Goal: Information Seeking & Learning: Learn about a topic

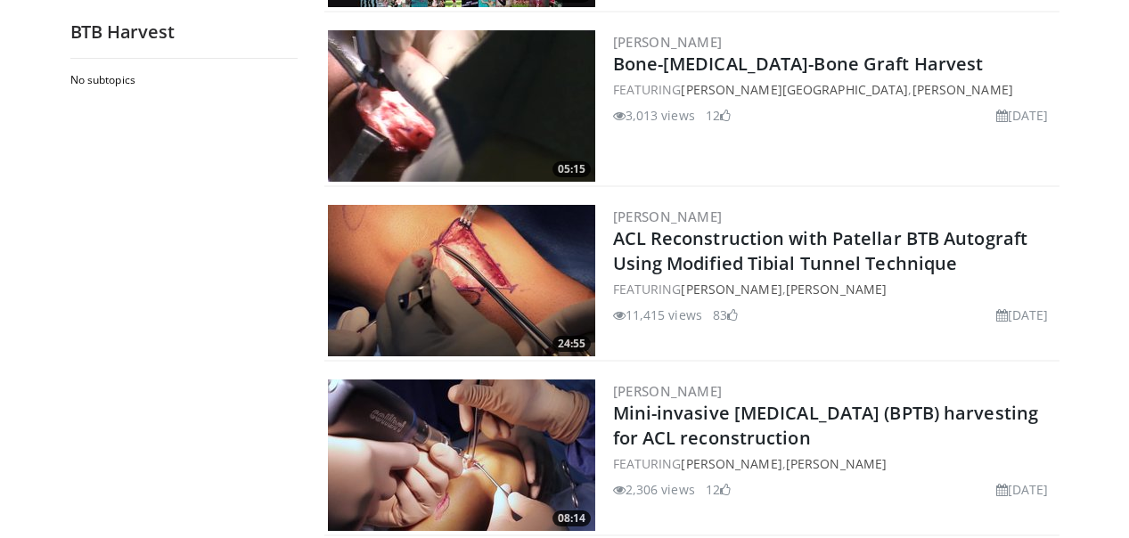
scroll to position [2088, 0]
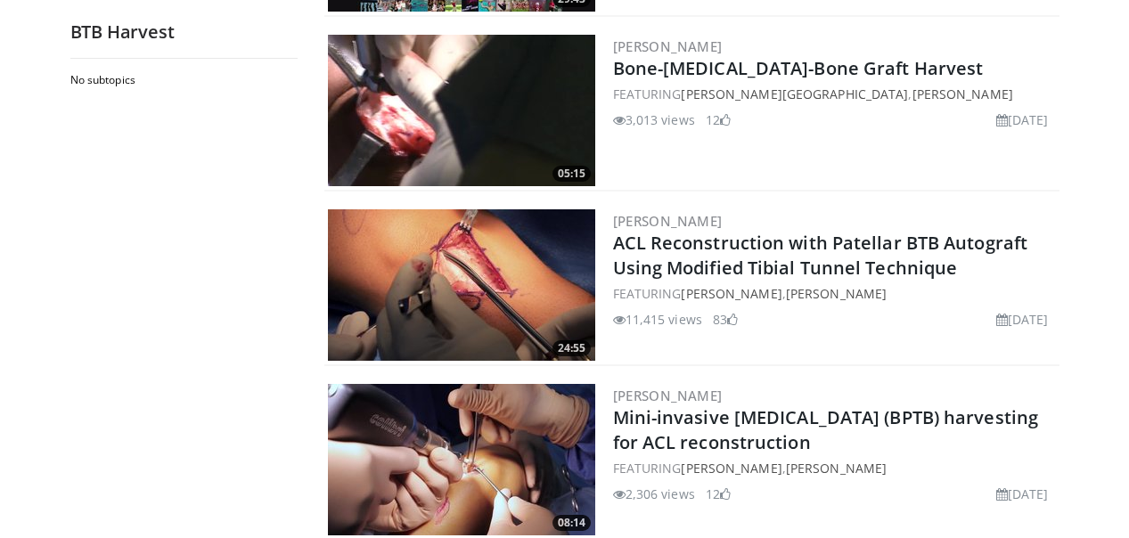
click at [565, 280] on img at bounding box center [461, 285] width 267 height 152
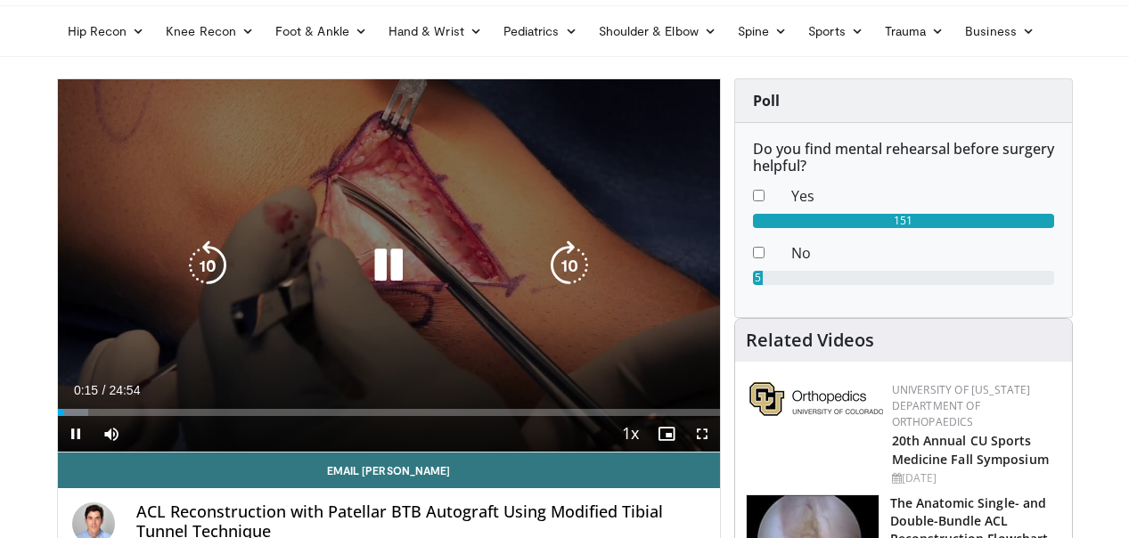
scroll to position [85, 0]
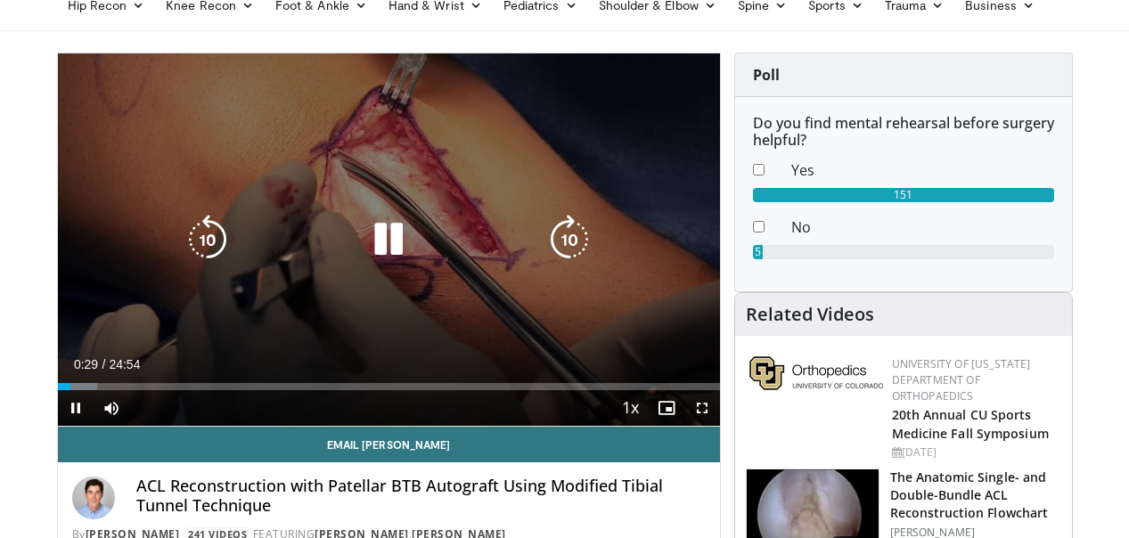
click at [390, 230] on icon "Video Player" at bounding box center [389, 240] width 50 height 50
click at [375, 239] on icon "Video Player" at bounding box center [389, 240] width 50 height 50
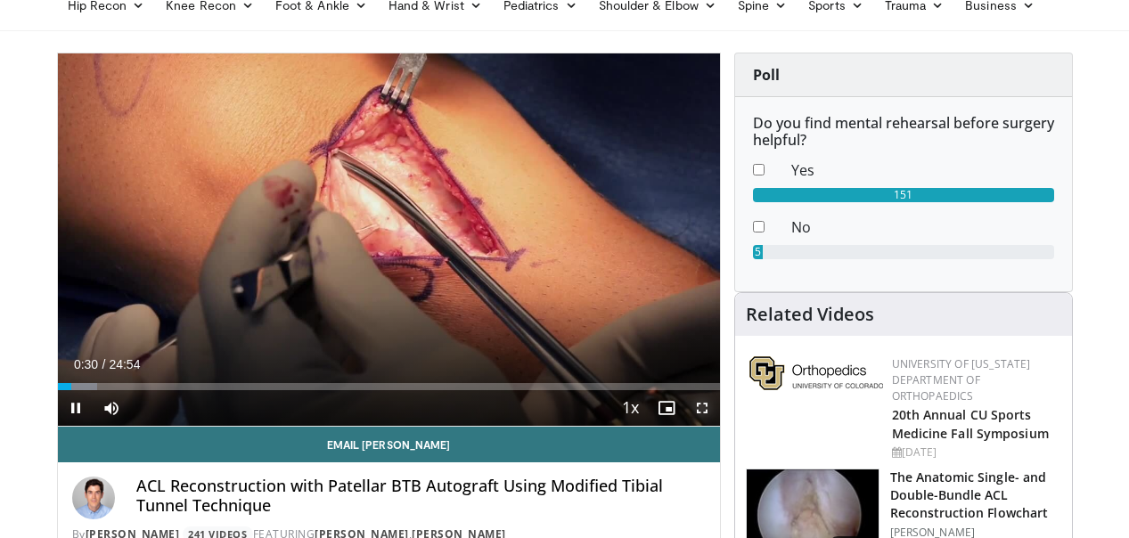
click at [705, 405] on span "Video Player" at bounding box center [702, 408] width 36 height 36
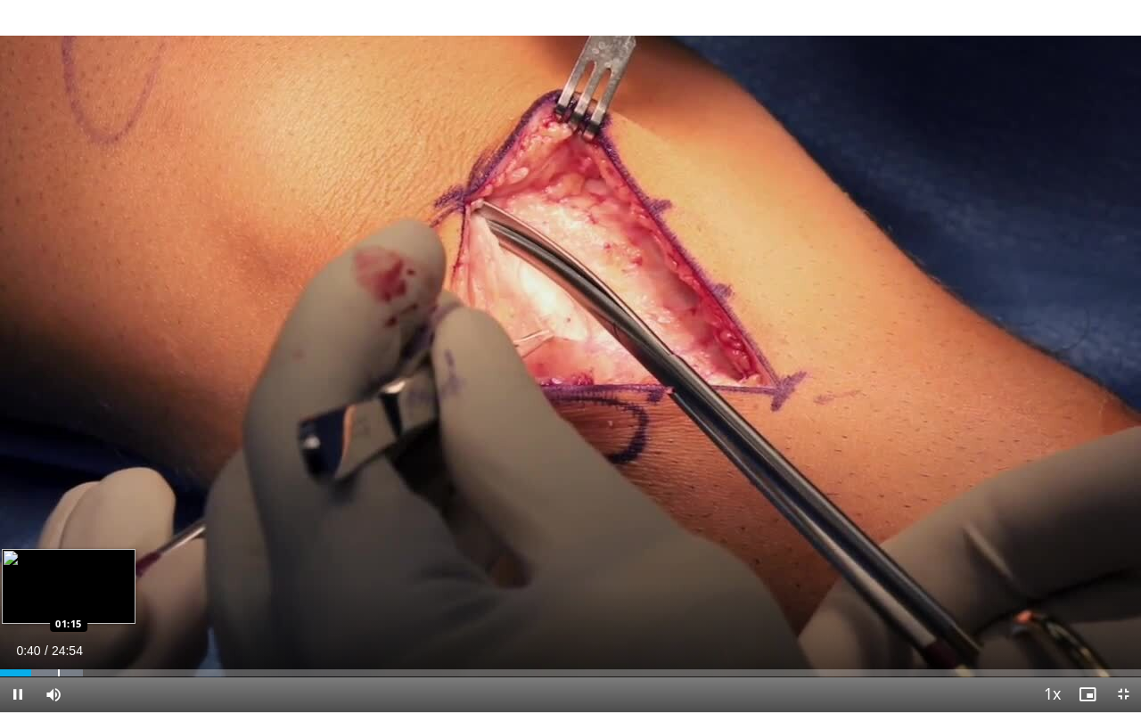
click at [58, 537] on div "Progress Bar" at bounding box center [59, 672] width 2 height 7
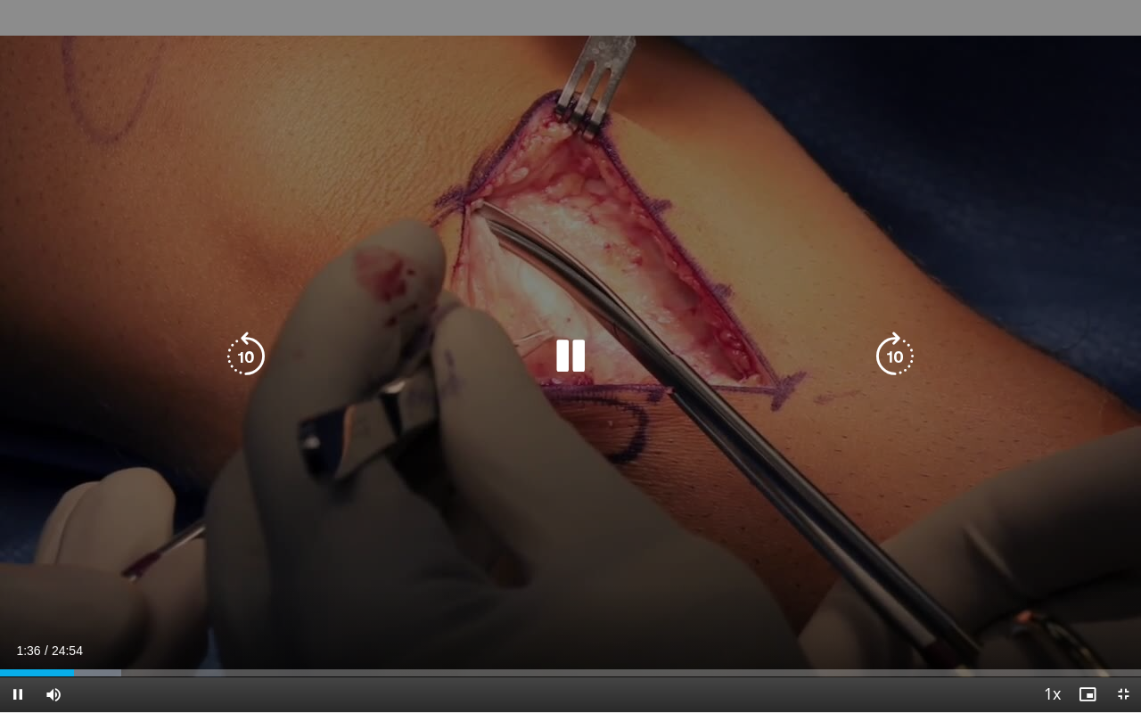
click at [557, 361] on icon "Video Player" at bounding box center [570, 357] width 50 height 50
click at [558, 357] on icon "Video Player" at bounding box center [570, 357] width 50 height 50
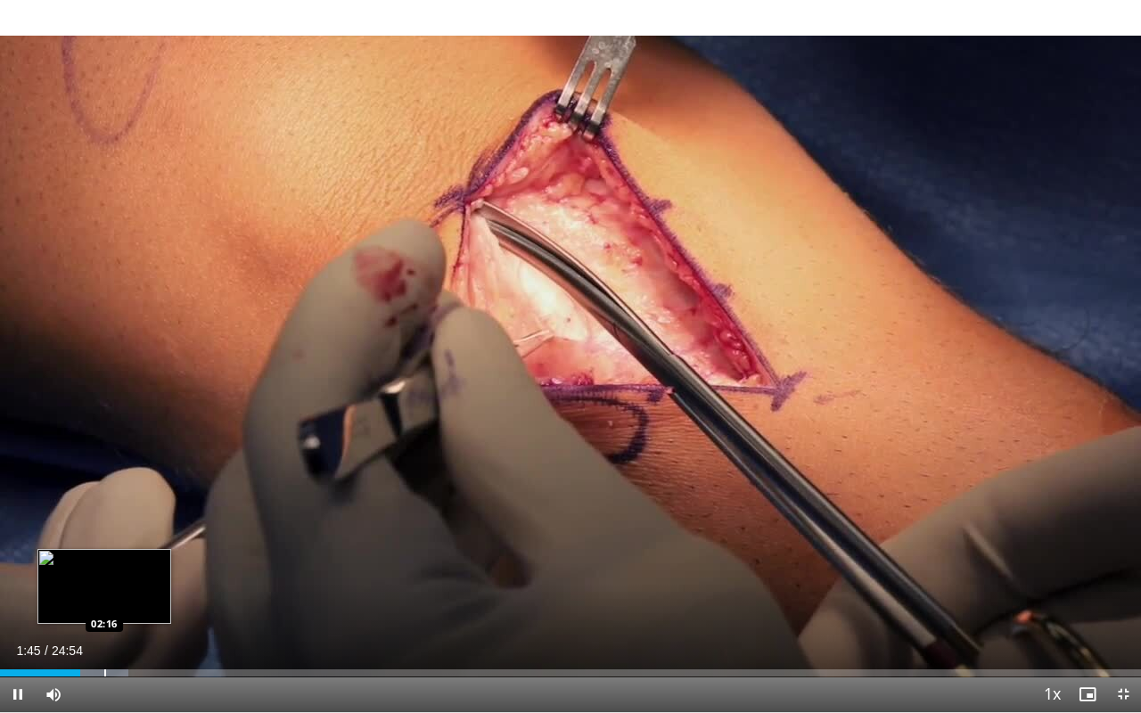
click at [104, 537] on div "Progress Bar" at bounding box center [105, 672] width 2 height 7
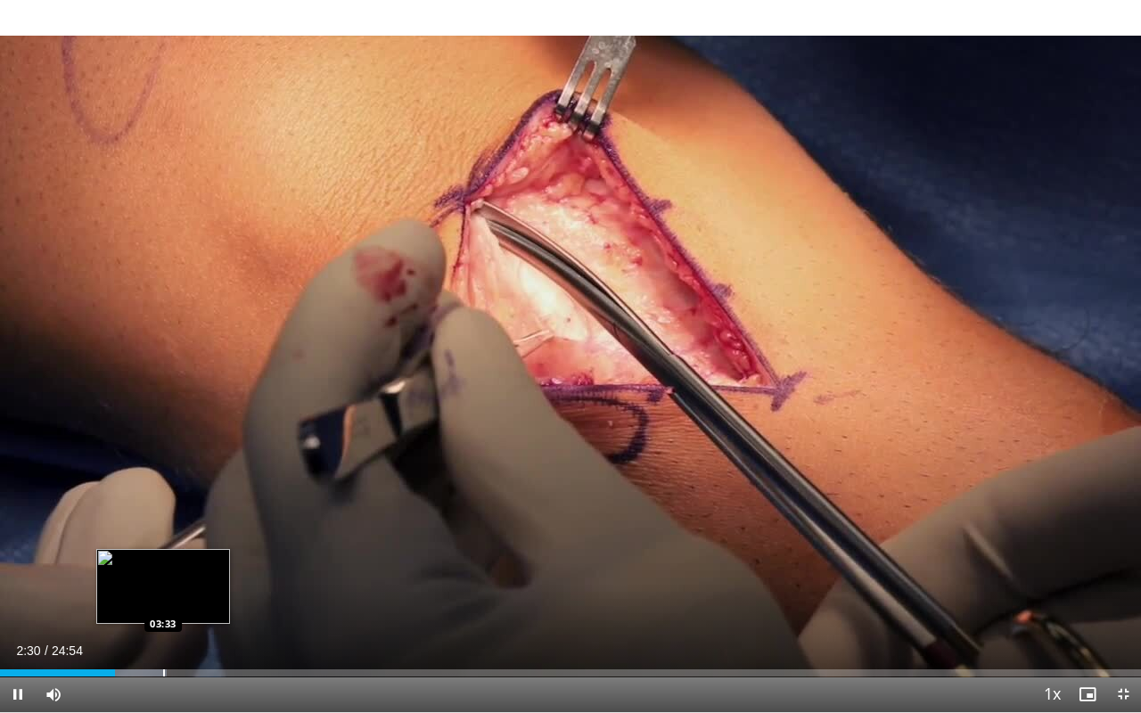
click at [163, 537] on div "Progress Bar" at bounding box center [164, 672] width 2 height 7
click at [156, 537] on div "Progress Bar" at bounding box center [157, 672] width 2 height 7
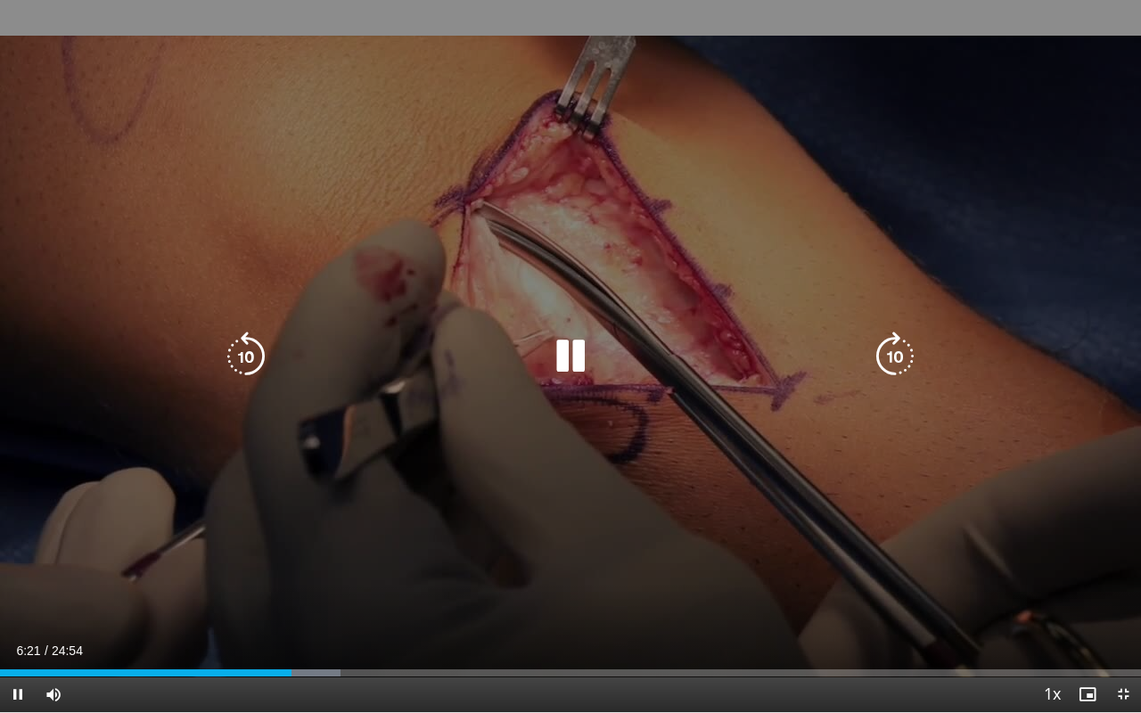
click at [582, 348] on icon "Video Player" at bounding box center [570, 357] width 50 height 50
click at [567, 362] on icon "Video Player" at bounding box center [570, 357] width 50 height 50
click at [585, 361] on icon "Video Player" at bounding box center [570, 357] width 50 height 50
click at [568, 348] on icon "Video Player" at bounding box center [570, 357] width 50 height 50
click at [492, 176] on div "10 seconds Tap to unmute" at bounding box center [570, 356] width 1141 height 712
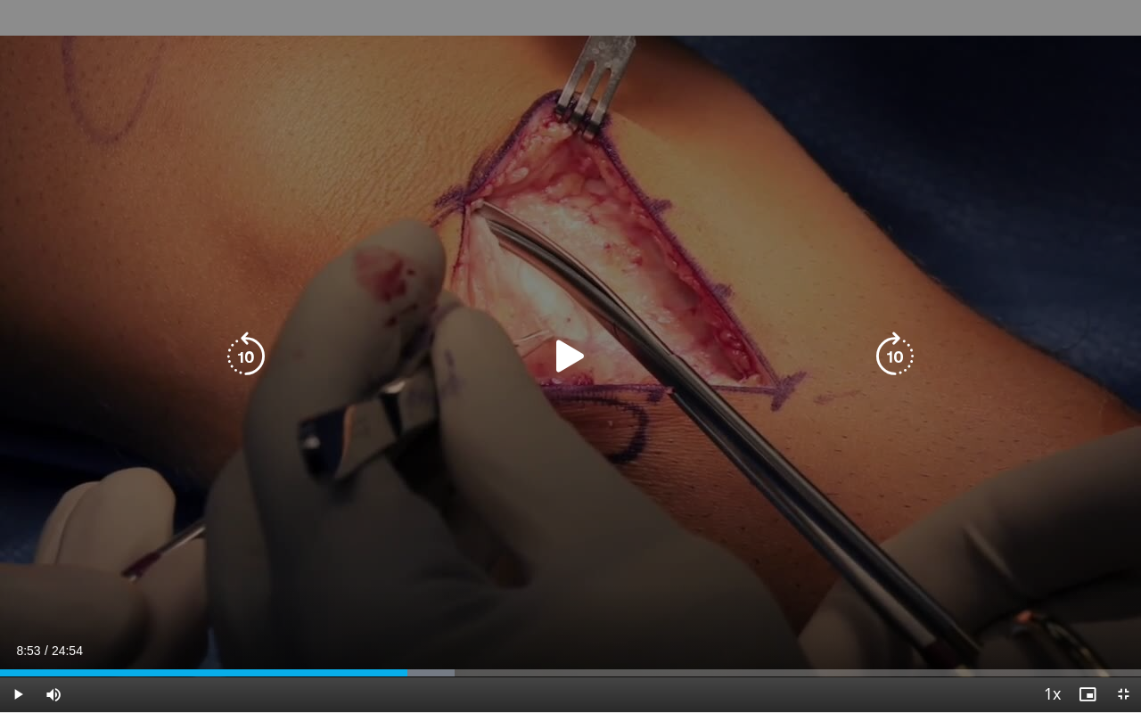
click at [571, 351] on icon "Video Player" at bounding box center [570, 357] width 50 height 50
click at [560, 337] on icon "Video Player" at bounding box center [570, 357] width 50 height 50
click at [569, 340] on icon "Video Player" at bounding box center [570, 357] width 50 height 50
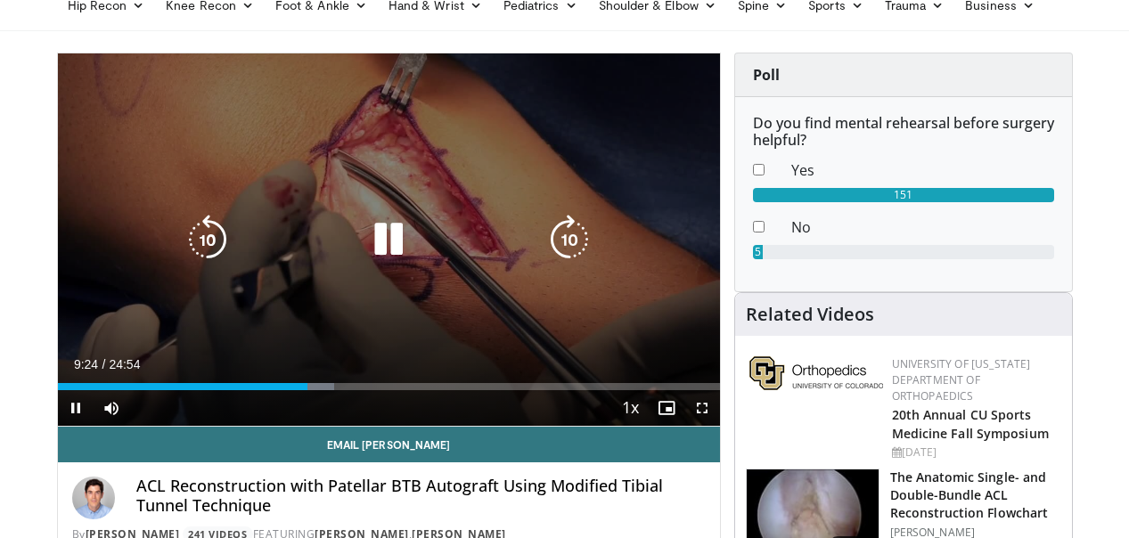
click at [398, 240] on icon "Video Player" at bounding box center [389, 240] width 50 height 50
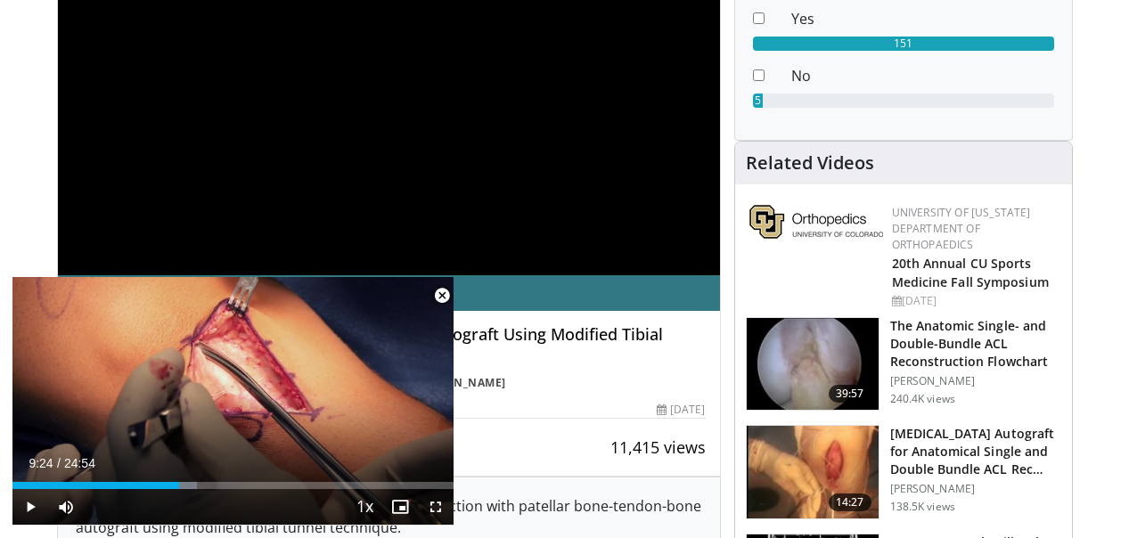
scroll to position [239, 0]
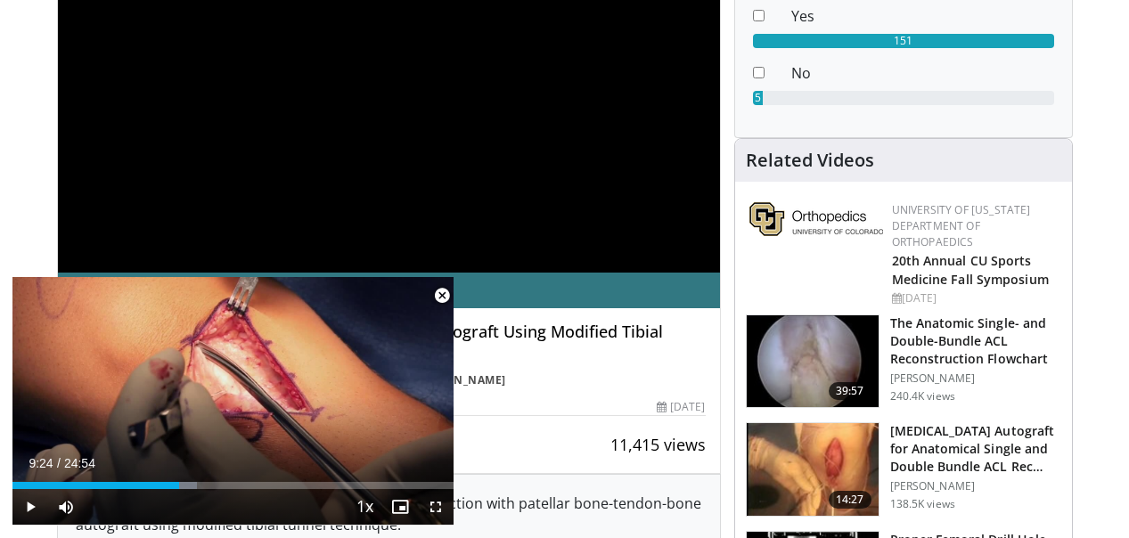
click at [447, 293] on span "Video Player" at bounding box center [442, 296] width 36 height 36
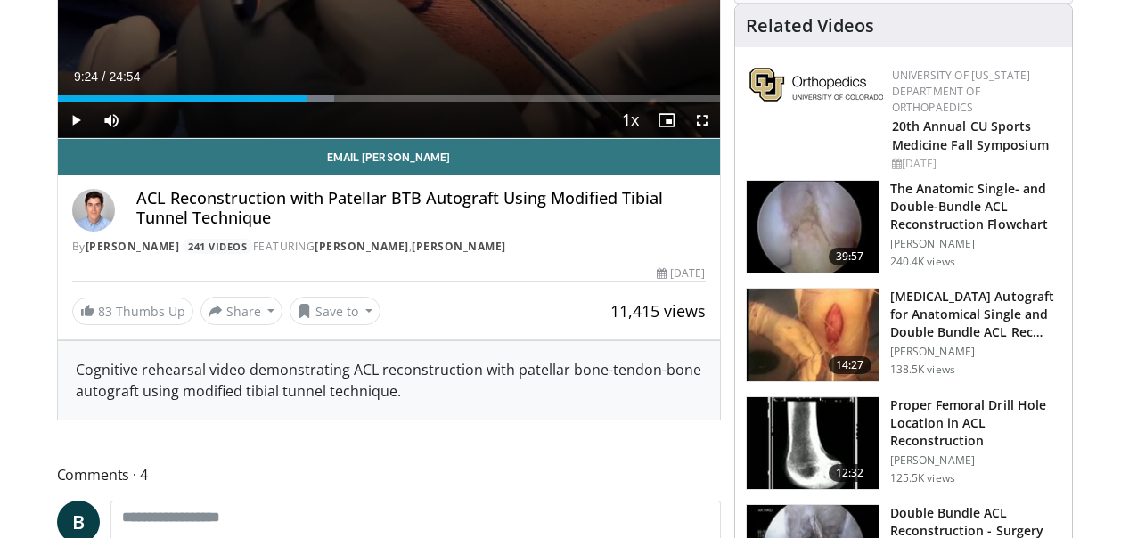
scroll to position [374, 0]
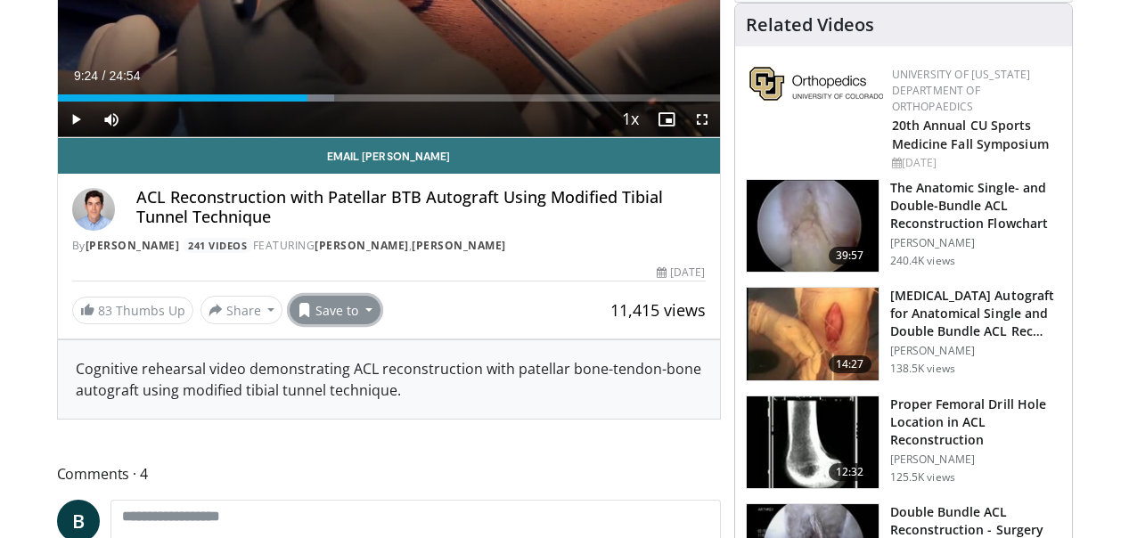
click at [356, 304] on button "Save to" at bounding box center [335, 310] width 91 height 29
click at [359, 350] on span "Add to Favorites" at bounding box center [367, 349] width 110 height 20
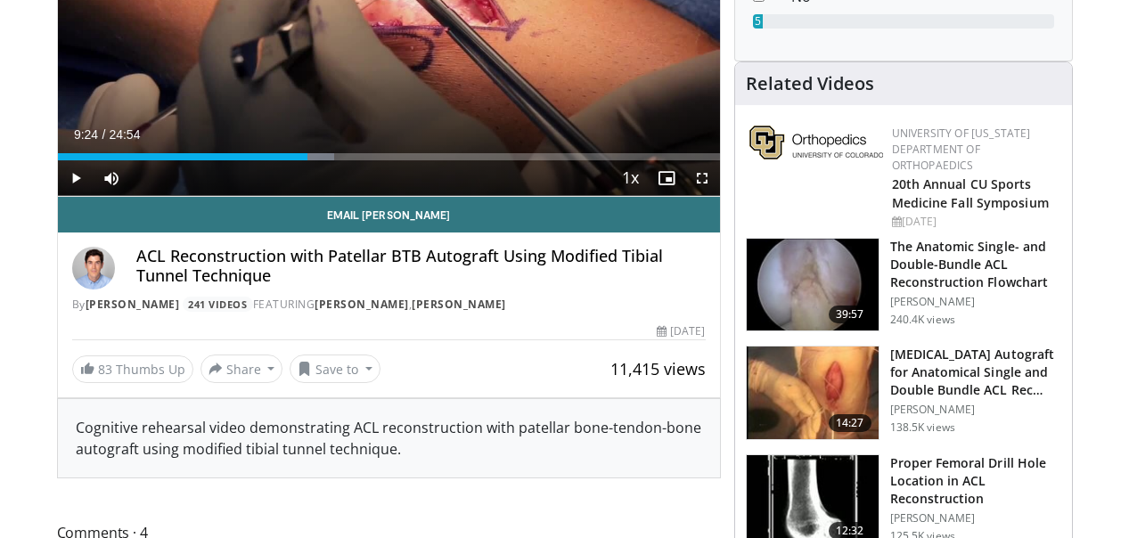
scroll to position [433, 0]
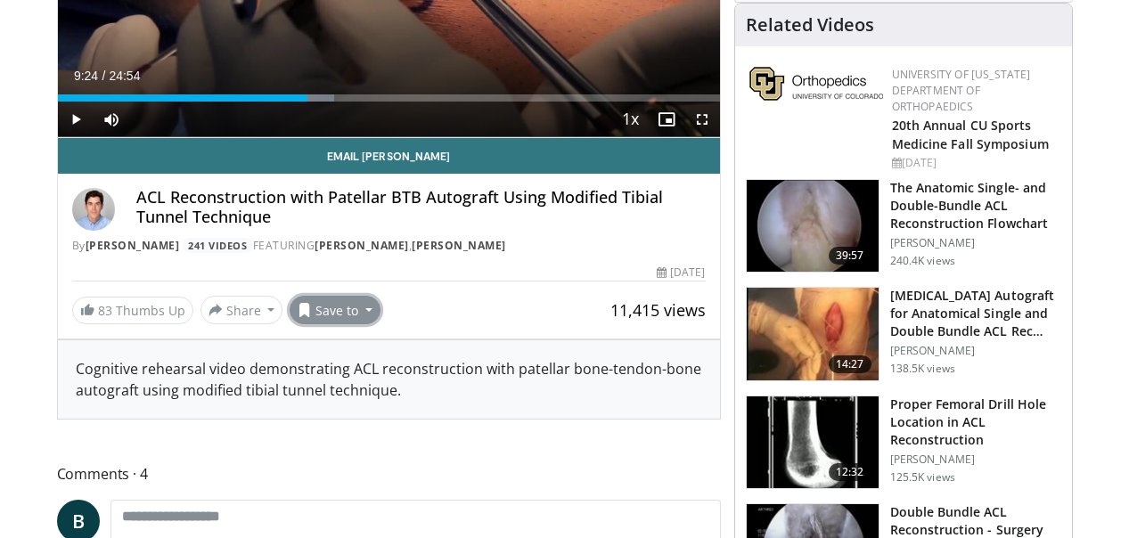
click at [370, 310] on button "Save to" at bounding box center [335, 310] width 91 height 29
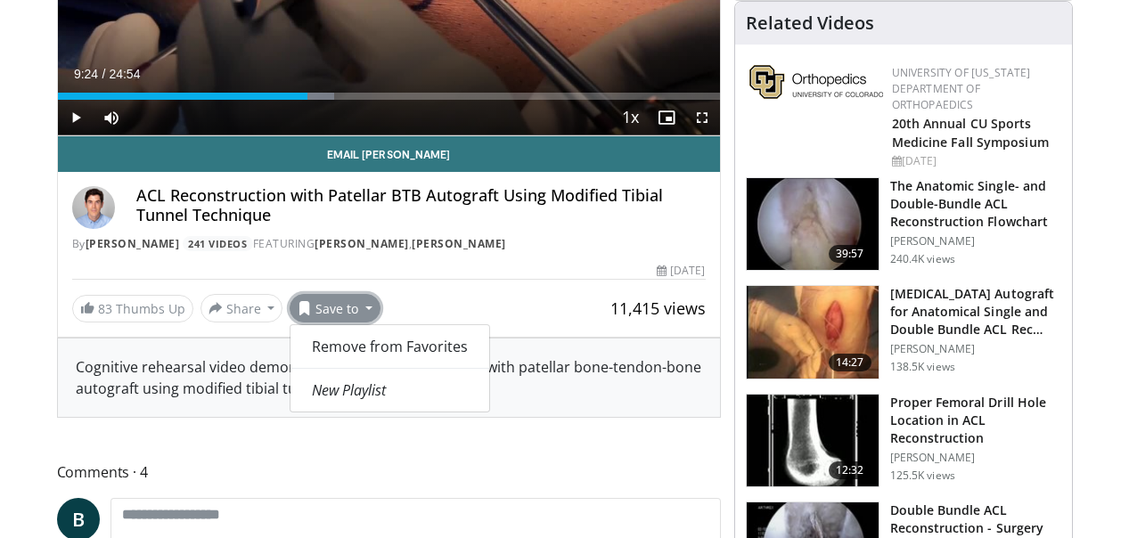
scroll to position [374, 0]
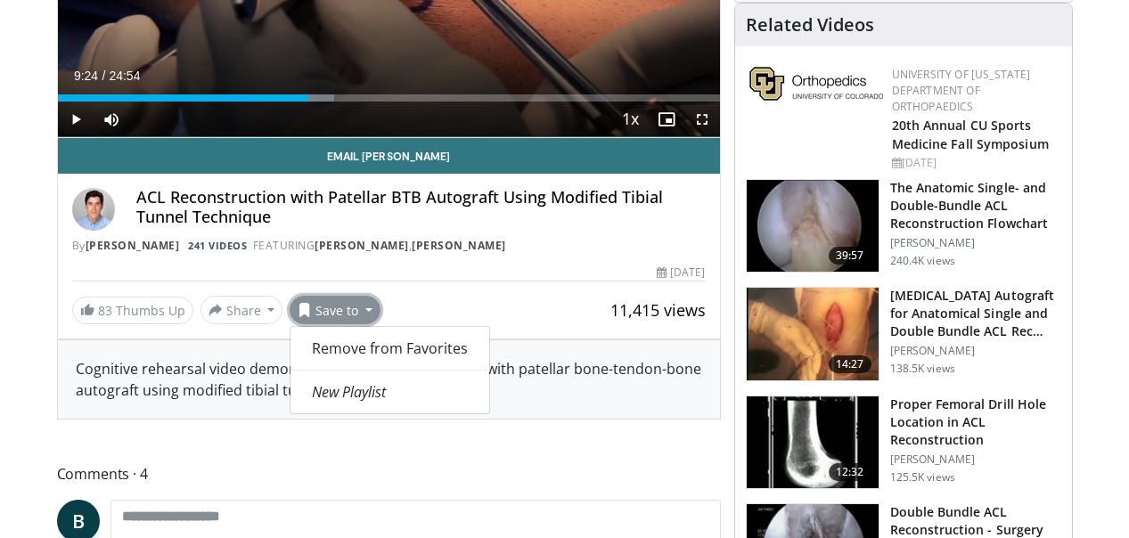
click at [406, 299] on div "83 Thumbs Up Share ACL Reconstruction with P... × Enter one or more e-mail addr…" at bounding box center [389, 310] width 634 height 29
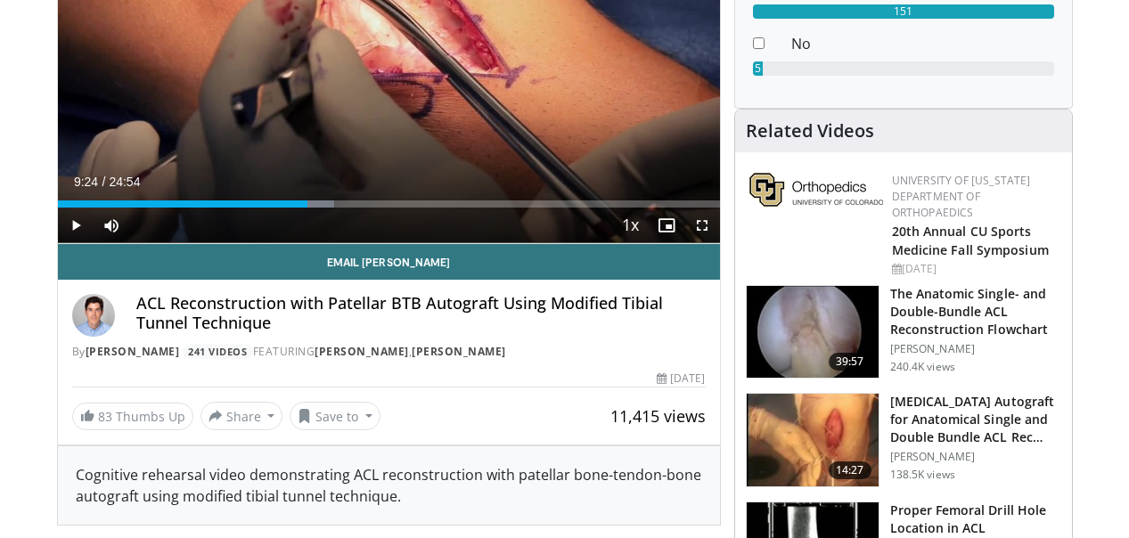
scroll to position [249, 0]
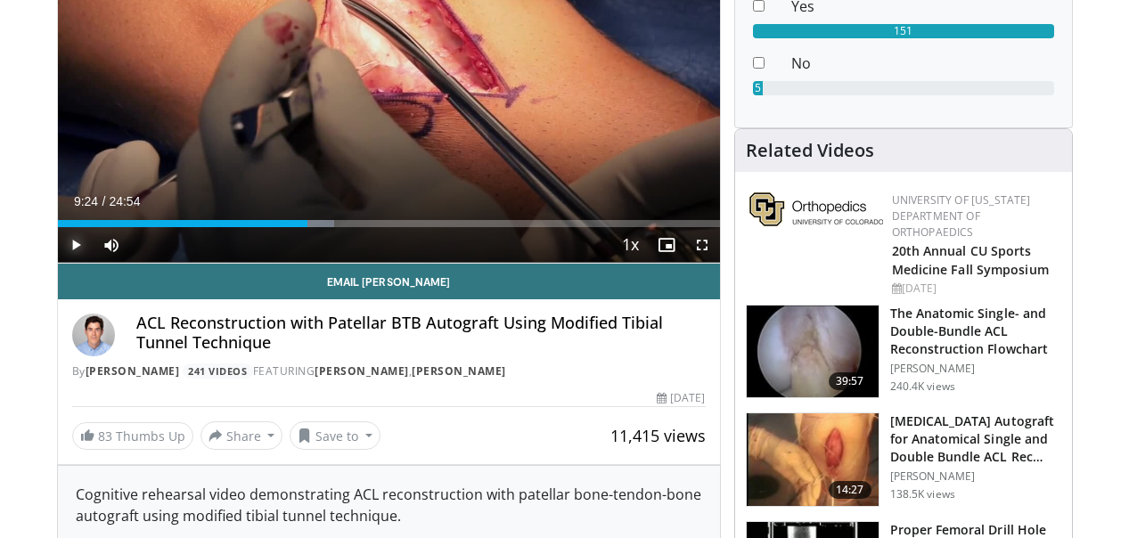
click at [73, 237] on span "Video Player" at bounding box center [76, 245] width 36 height 36
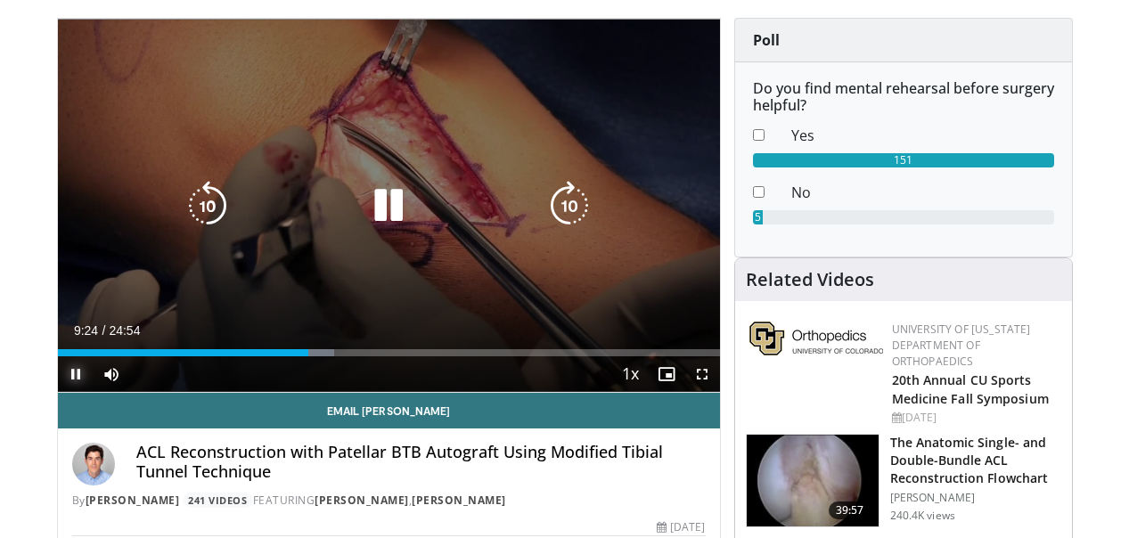
scroll to position [111, 0]
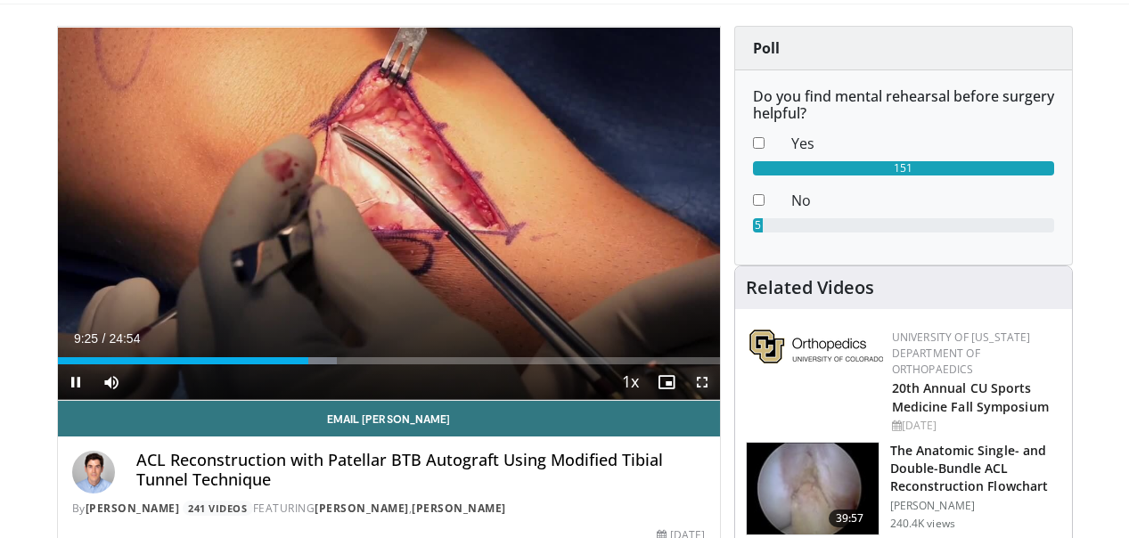
click at [707, 385] on span "Video Player" at bounding box center [702, 383] width 36 height 36
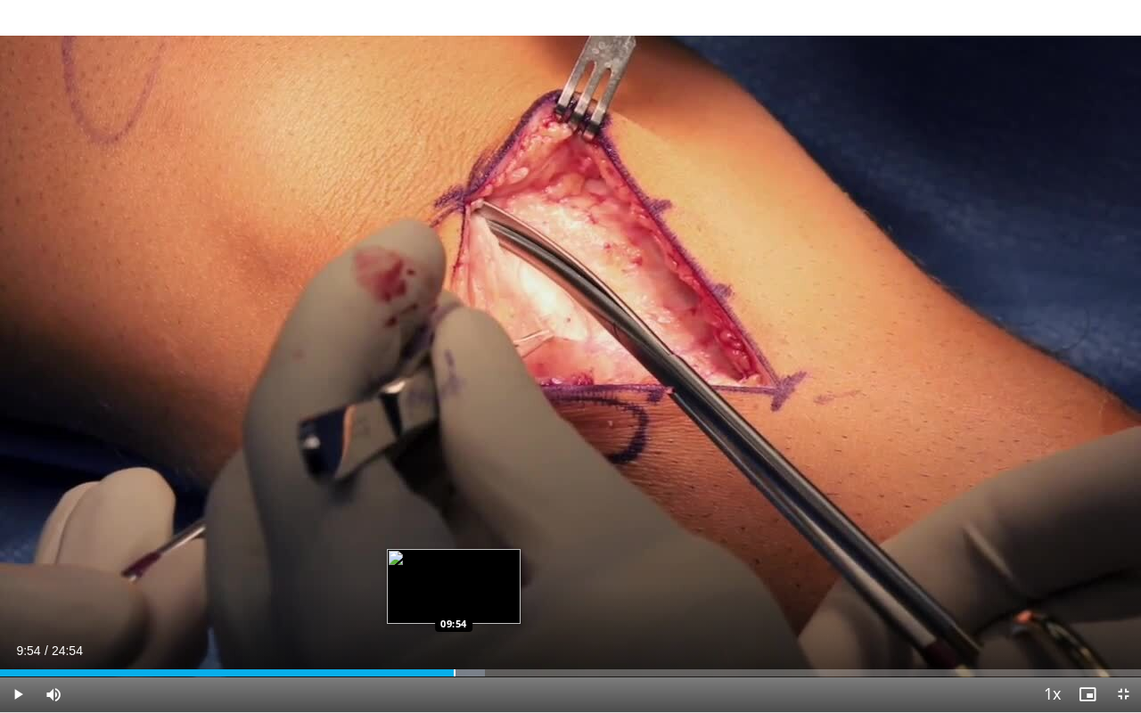
click at [454, 537] on div "Progress Bar" at bounding box center [455, 672] width 2 height 7
click at [499, 537] on div "10 seconds Tap to unmute" at bounding box center [570, 356] width 1141 height 712
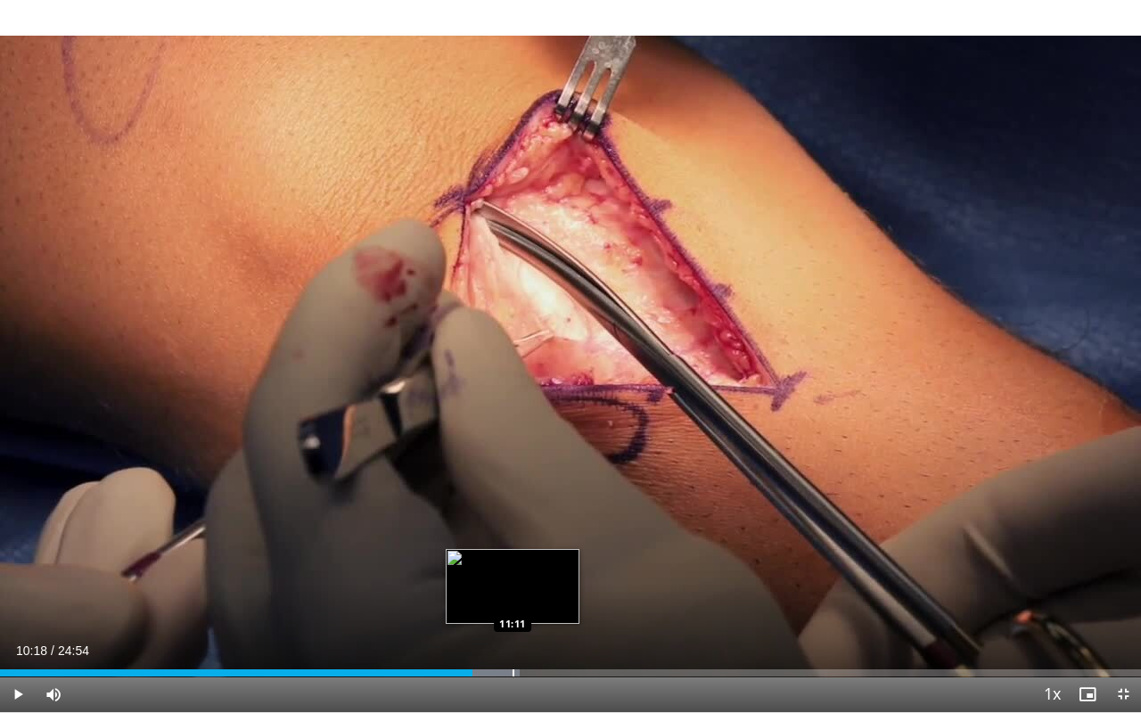
click at [512, 537] on div "Loaded : 45.51% 10:18 11:11" at bounding box center [570, 668] width 1141 height 17
click at [536, 537] on div "Progress Bar" at bounding box center [535, 672] width 2 height 7
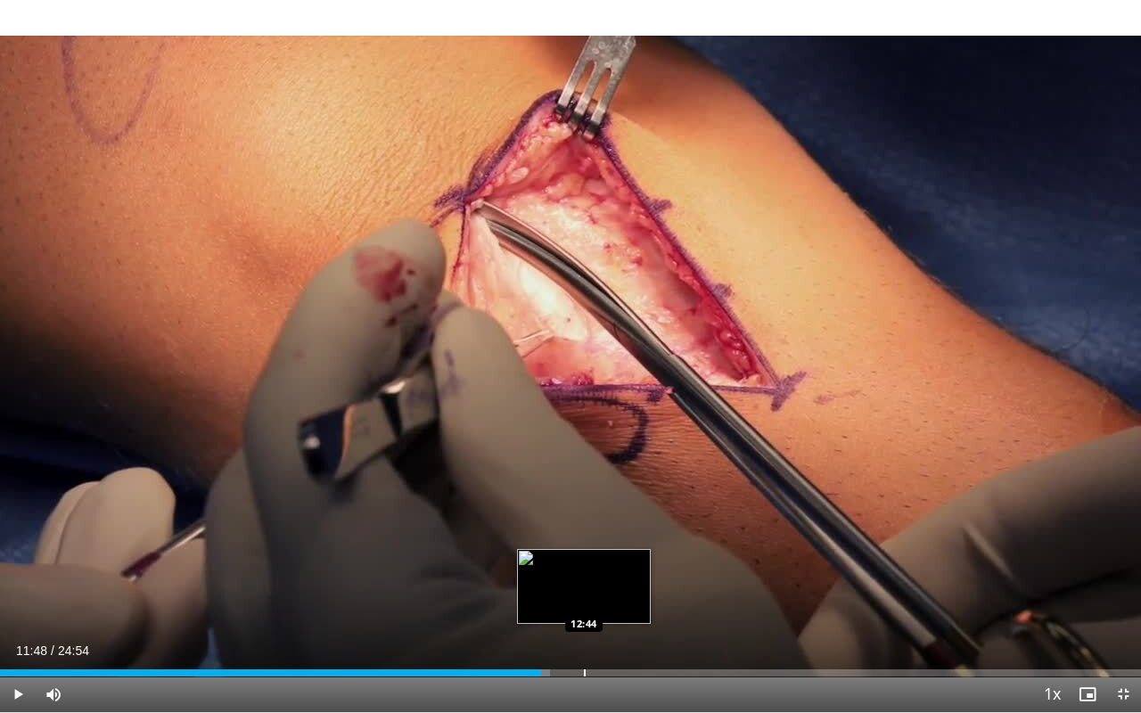
click at [584, 537] on div "Progress Bar" at bounding box center [585, 672] width 2 height 7
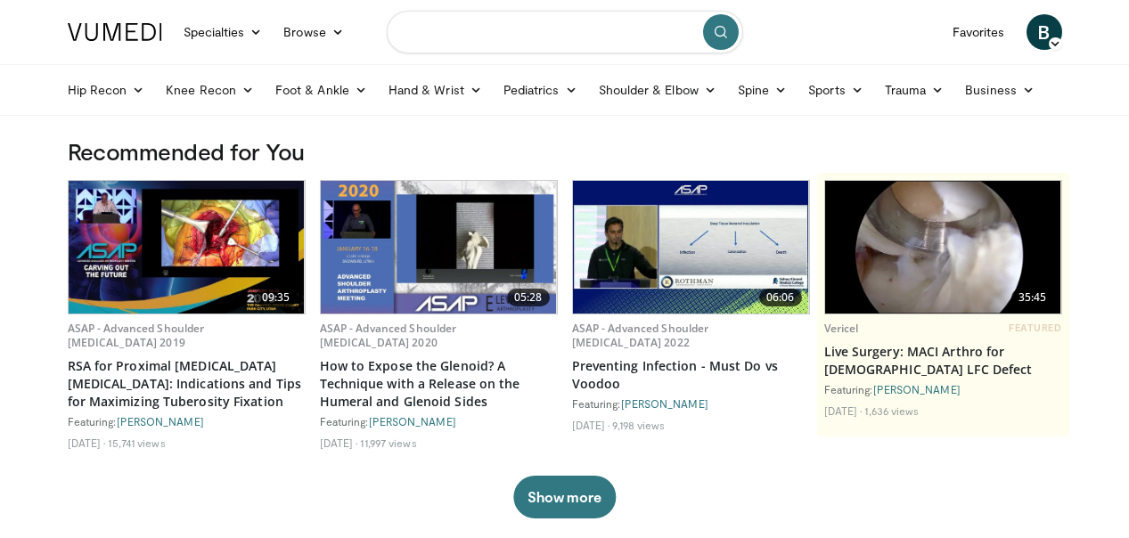
click at [494, 33] on input "Search topics, interventions" at bounding box center [565, 32] width 356 height 43
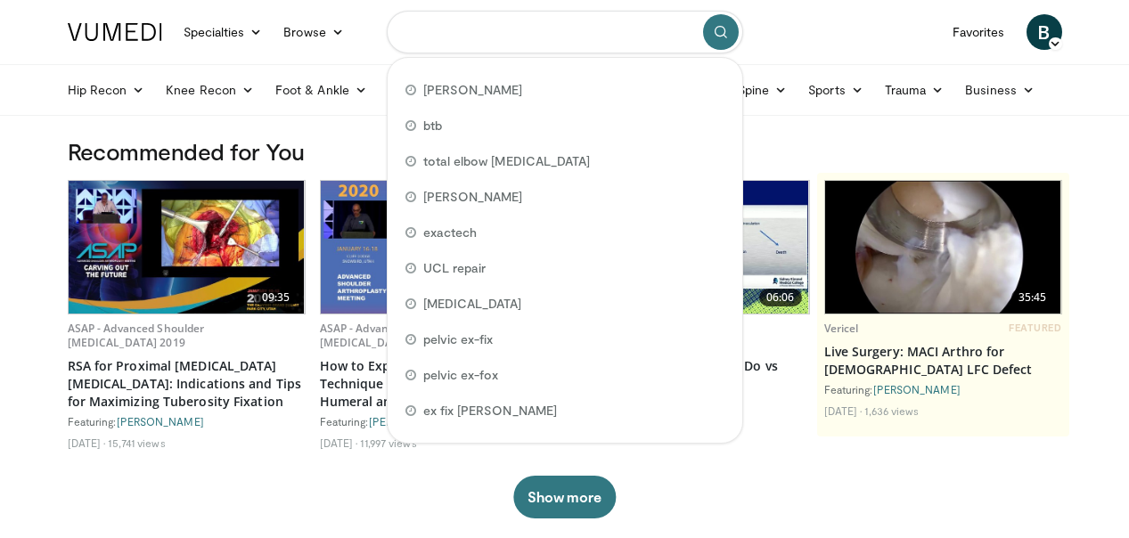
type input "*"
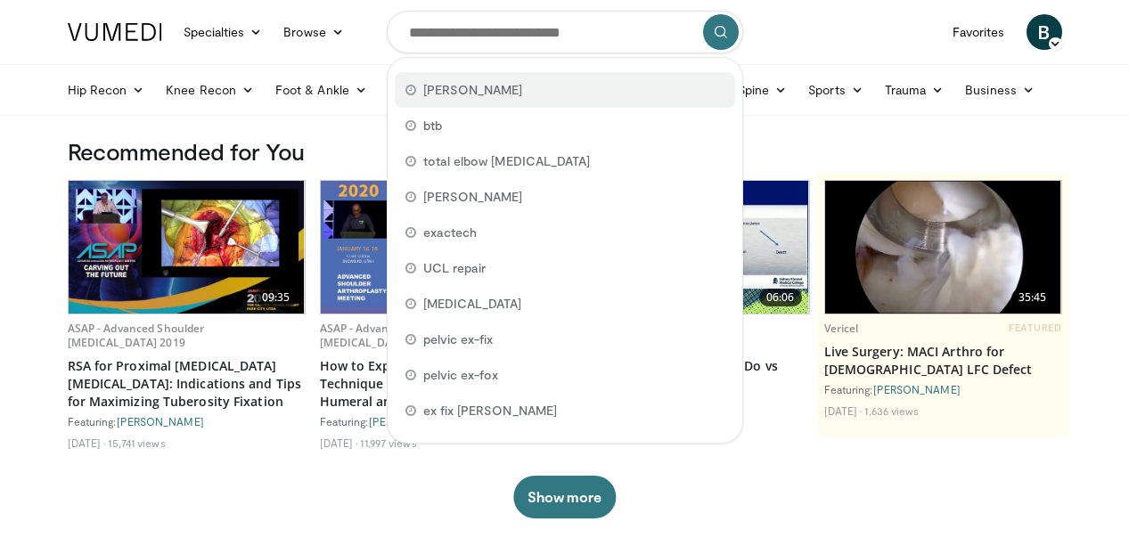
click at [497, 80] on div "darren johnson" at bounding box center [565, 90] width 340 height 36
type input "**********"
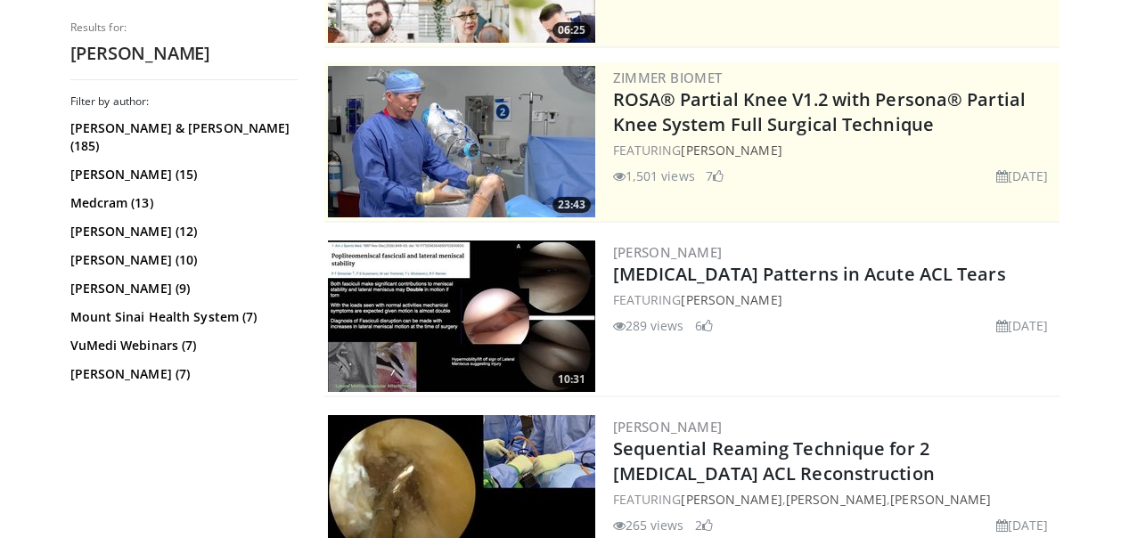
scroll to position [523, 0]
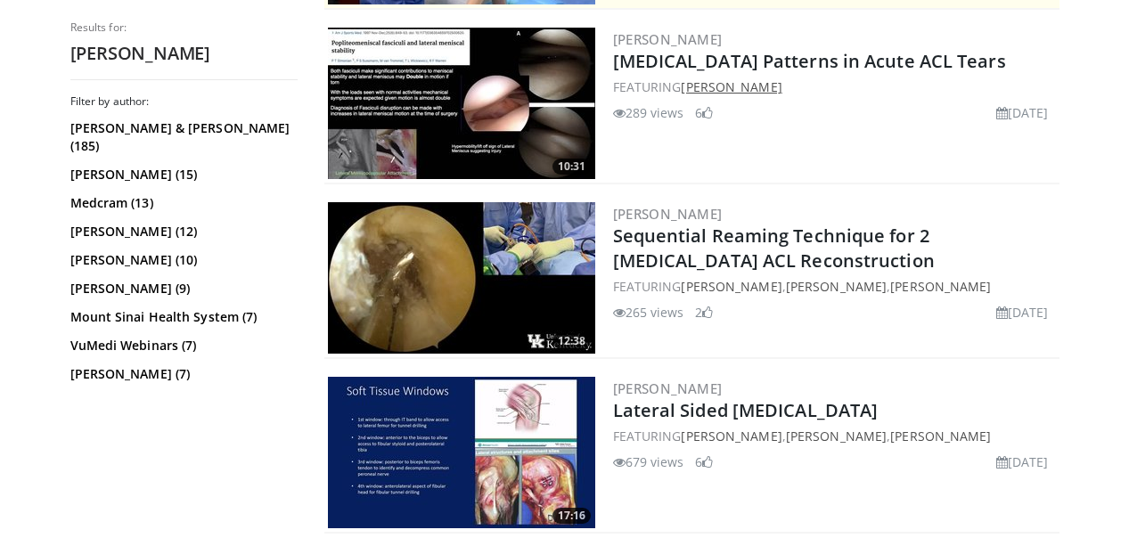
click at [731, 83] on link "[PERSON_NAME]" at bounding box center [731, 86] width 101 height 17
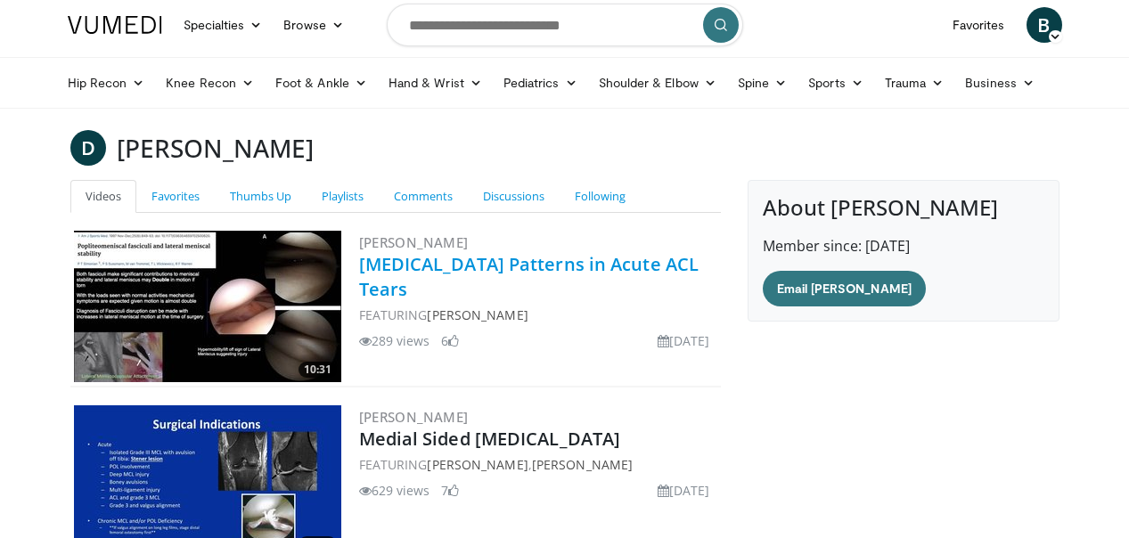
scroll to position [23, 0]
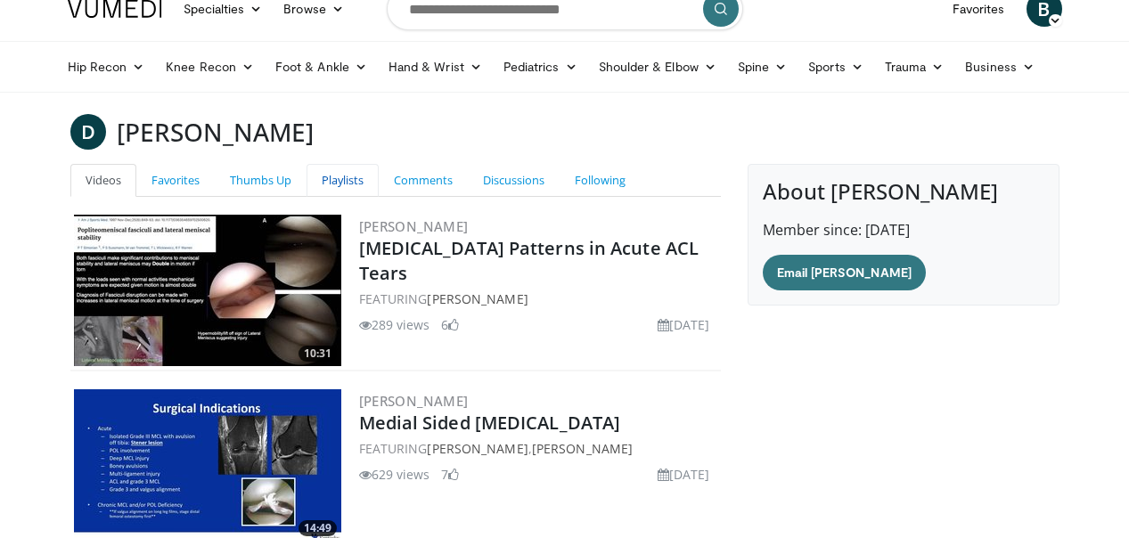
click at [345, 176] on link "Playlists" at bounding box center [343, 180] width 72 height 33
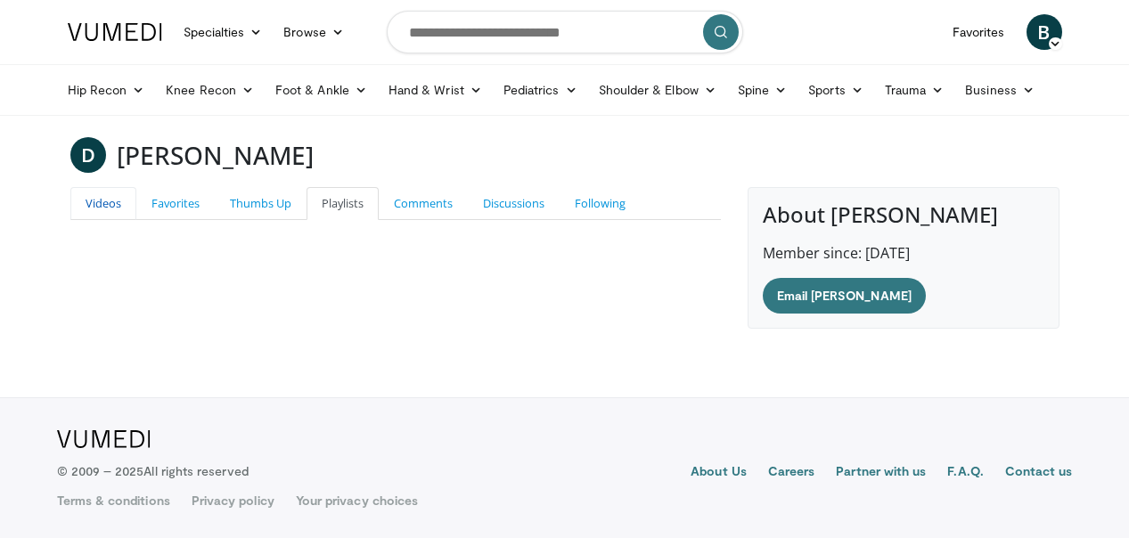
click at [108, 201] on link "Videos" at bounding box center [103, 203] width 66 height 33
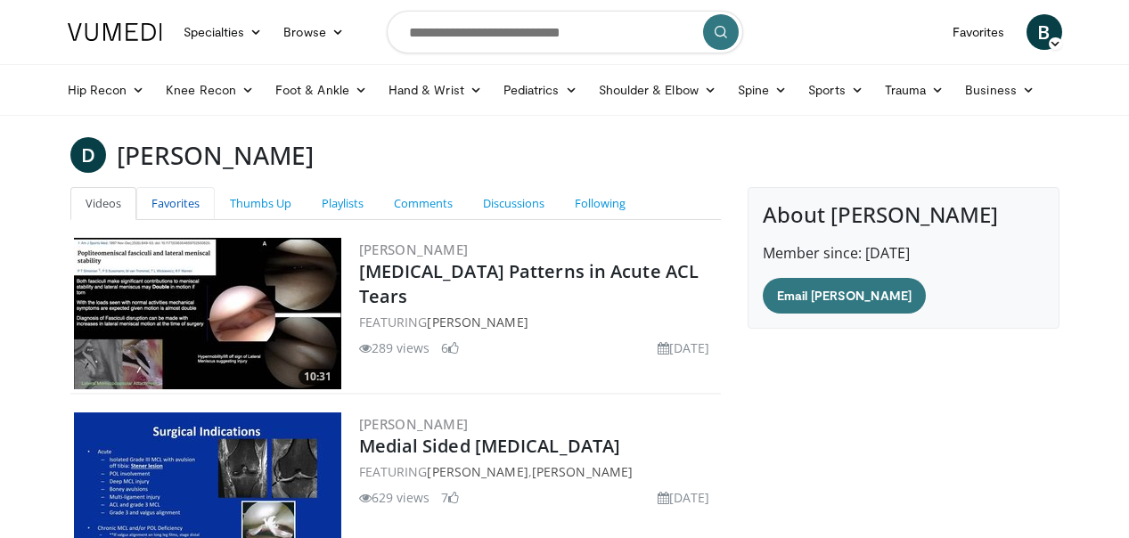
click at [168, 209] on link "Favorites" at bounding box center [175, 203] width 78 height 33
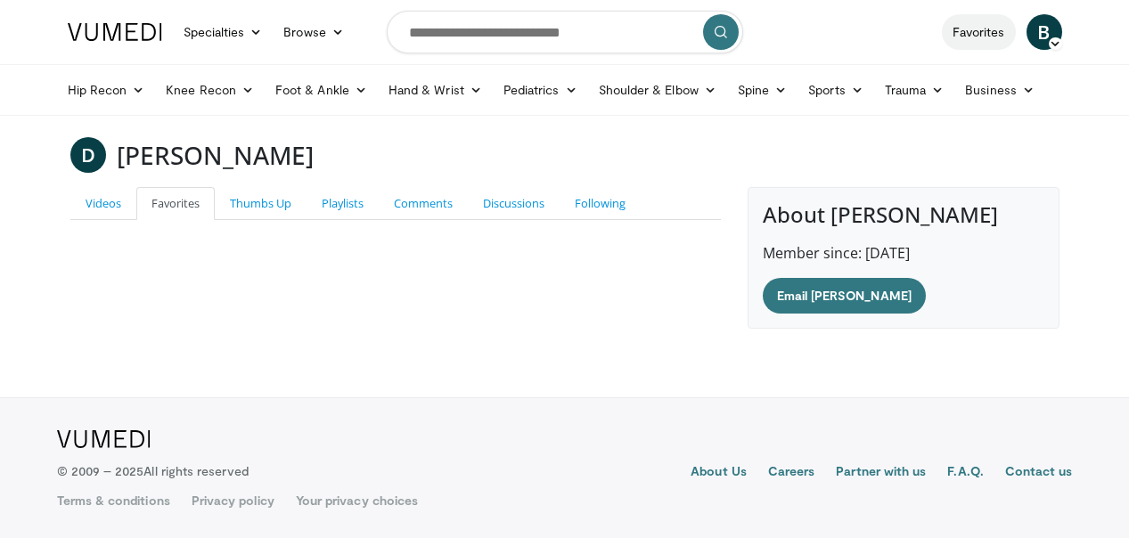
click at [987, 31] on link "Favorites" at bounding box center [979, 32] width 74 height 36
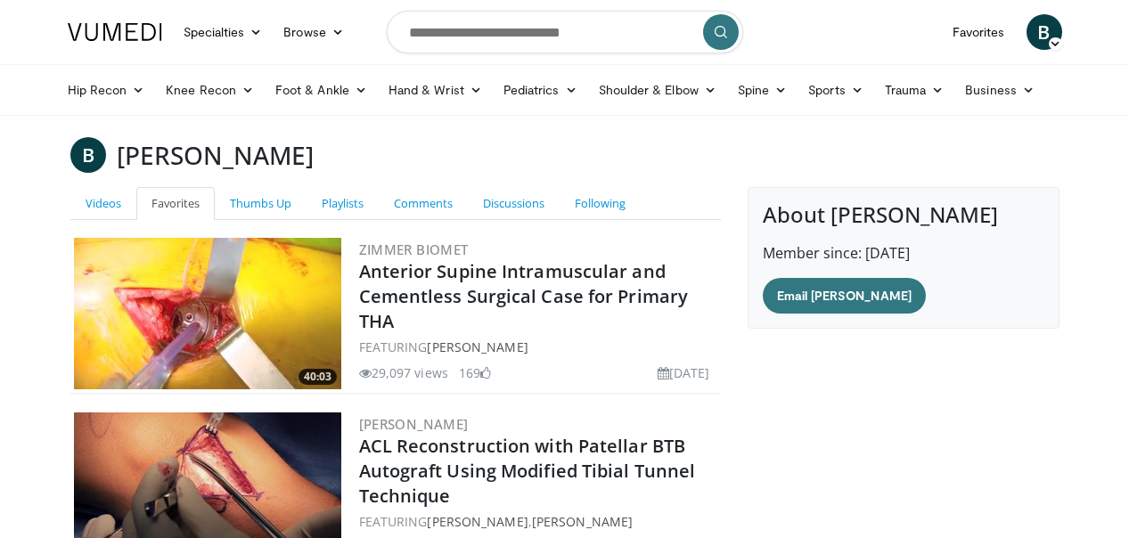
scroll to position [2, 0]
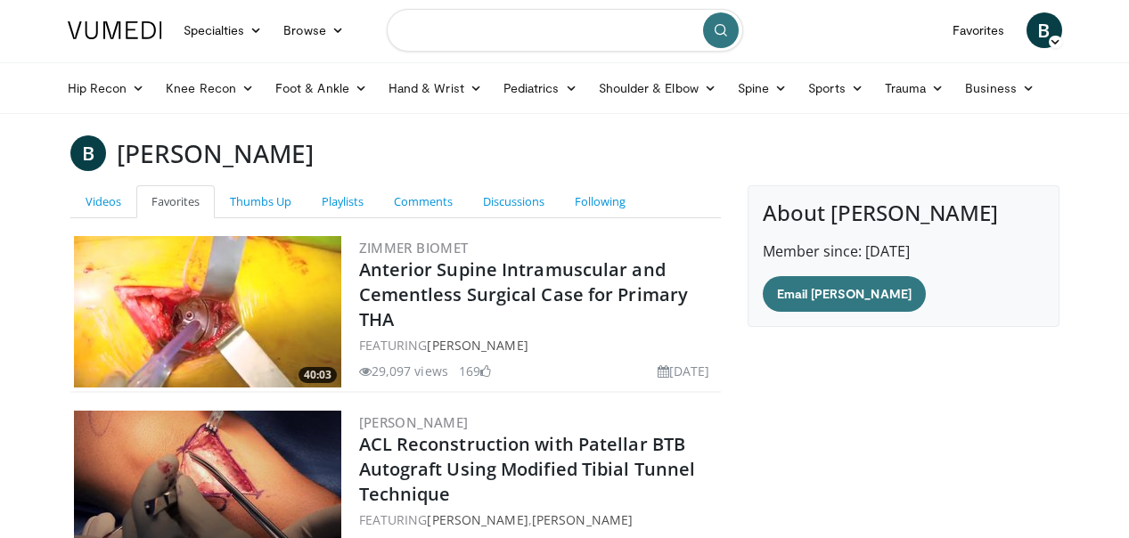
click at [542, 38] on input "Search topics, interventions" at bounding box center [565, 30] width 356 height 43
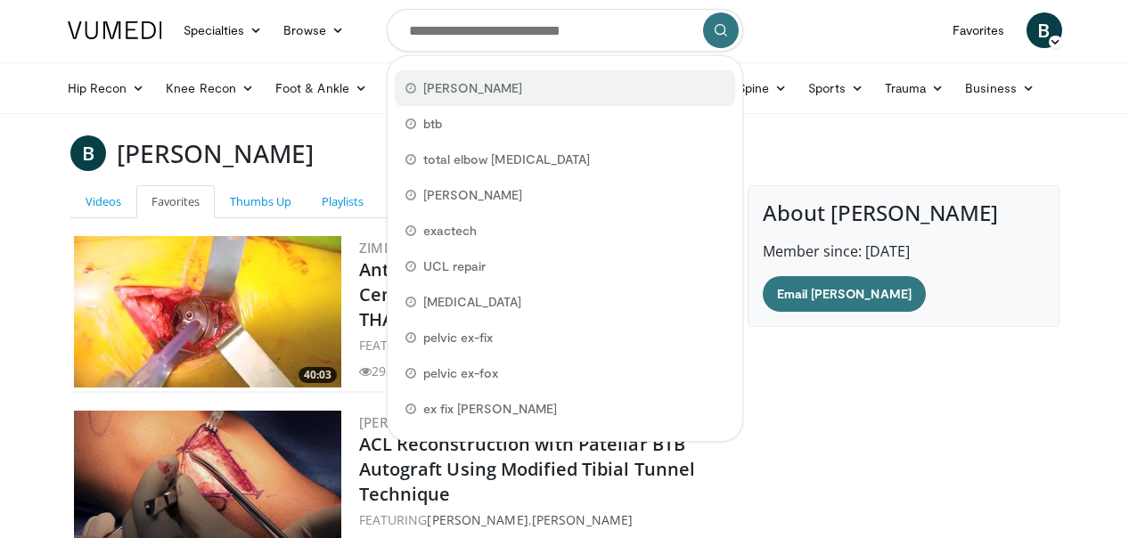
click at [492, 92] on span "[PERSON_NAME]" at bounding box center [473, 88] width 100 height 18
type input "**********"
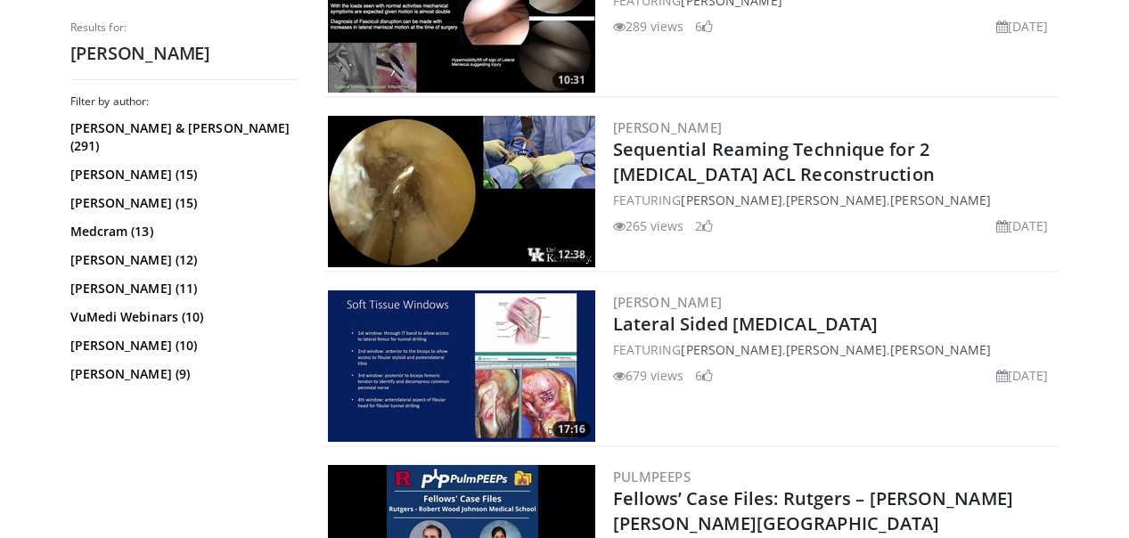
scroll to position [609, 0]
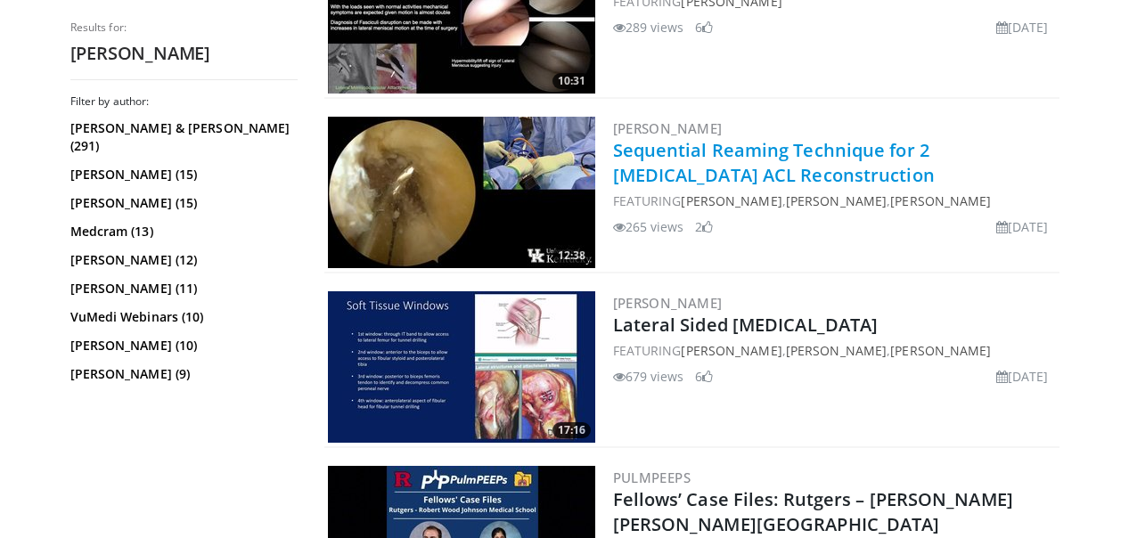
click at [632, 158] on link "Sequential Reaming Technique for 2 [MEDICAL_DATA] ACL Reconstruction" at bounding box center [774, 162] width 322 height 49
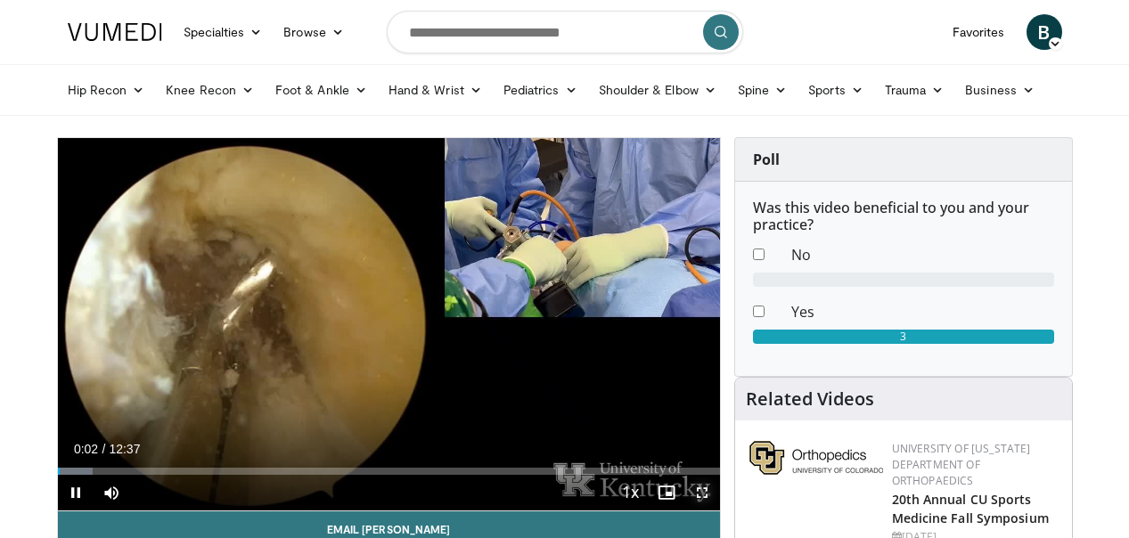
click at [699, 490] on span "Video Player" at bounding box center [702, 493] width 36 height 36
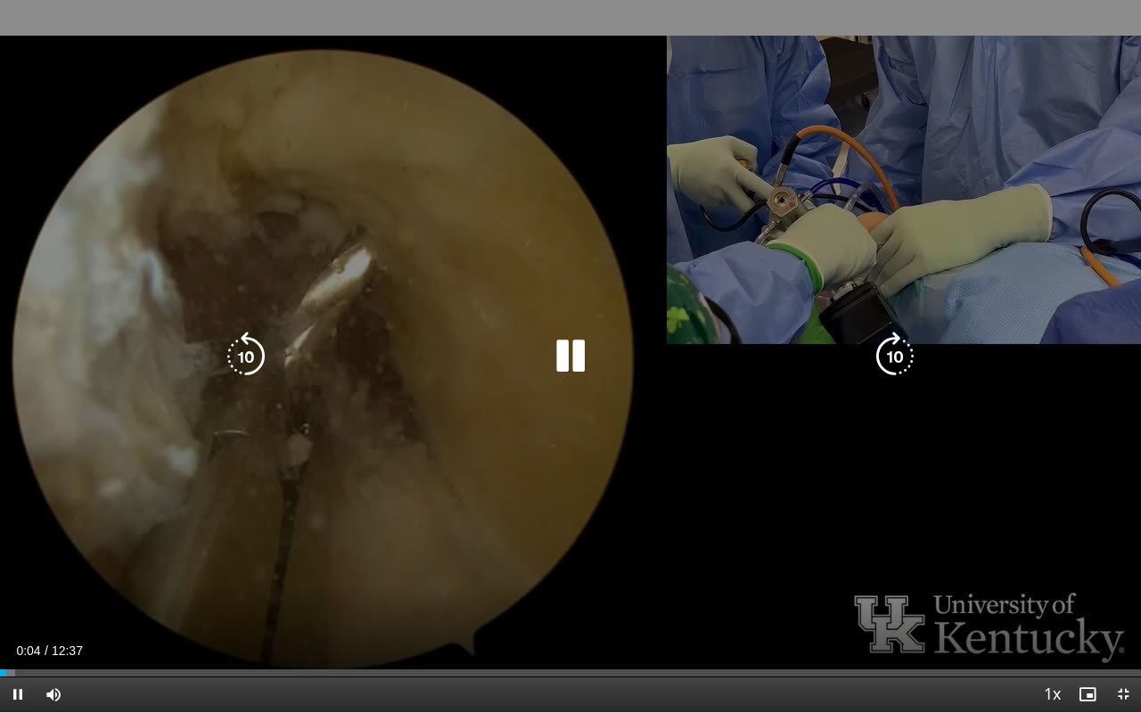
click at [554, 360] on icon "Video Player" at bounding box center [570, 357] width 50 height 50
click at [560, 353] on icon "Video Player" at bounding box center [570, 357] width 50 height 50
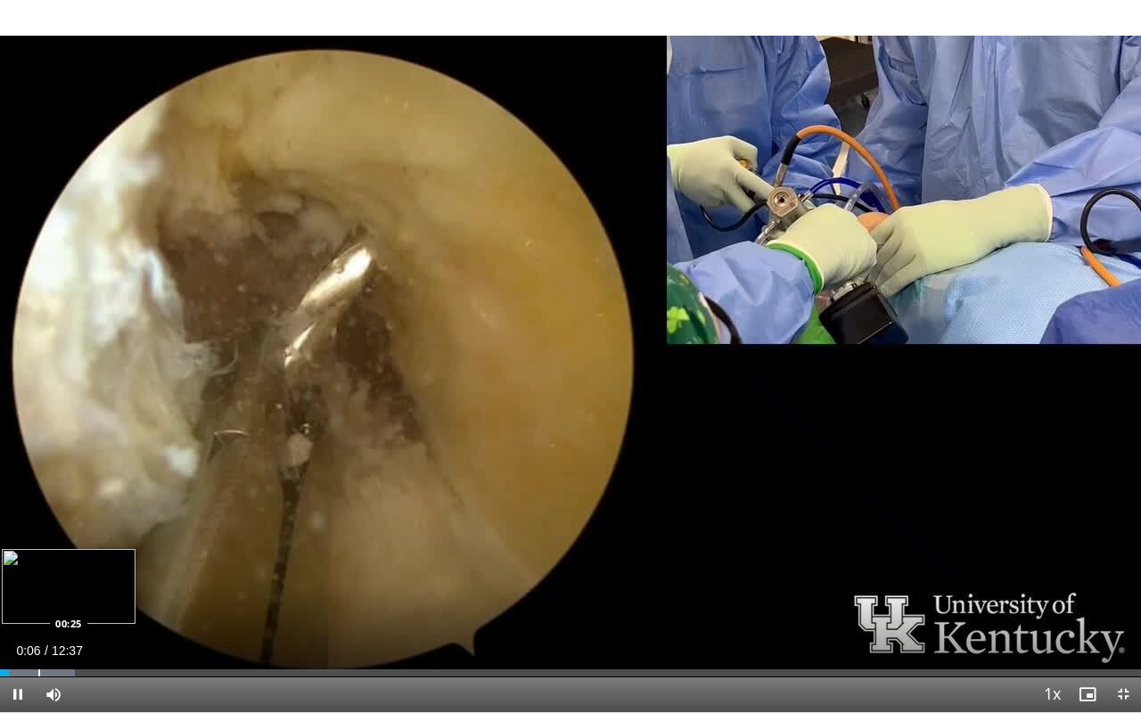
click at [38, 537] on div "Progress Bar" at bounding box center [39, 672] width 2 height 7
click at [59, 537] on div "Loaded : 7.90% 00:25 00:37" at bounding box center [570, 668] width 1141 height 17
click at [83, 537] on div "Loaded : 11.85% 00:40 00:53" at bounding box center [570, 668] width 1141 height 17
click at [115, 537] on div "Progress Bar" at bounding box center [115, 672] width 2 height 7
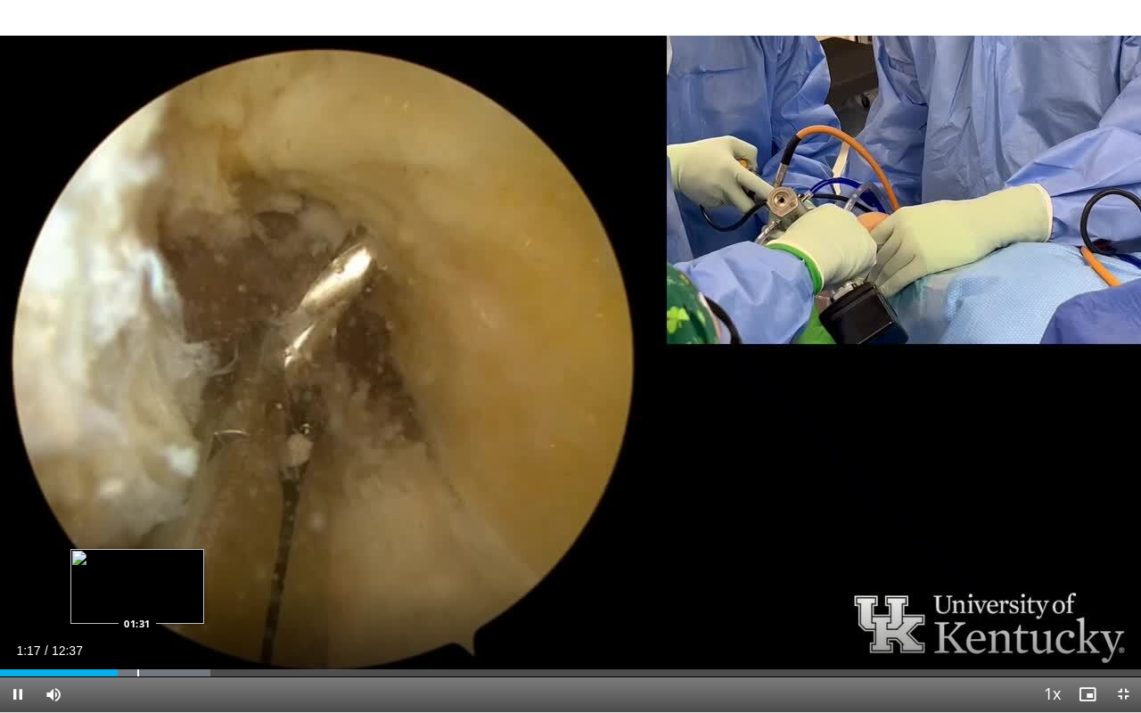
click at [137, 537] on div "Progress Bar" at bounding box center [138, 672] width 2 height 7
click at [170, 537] on div "Progress Bar" at bounding box center [171, 672] width 2 height 7
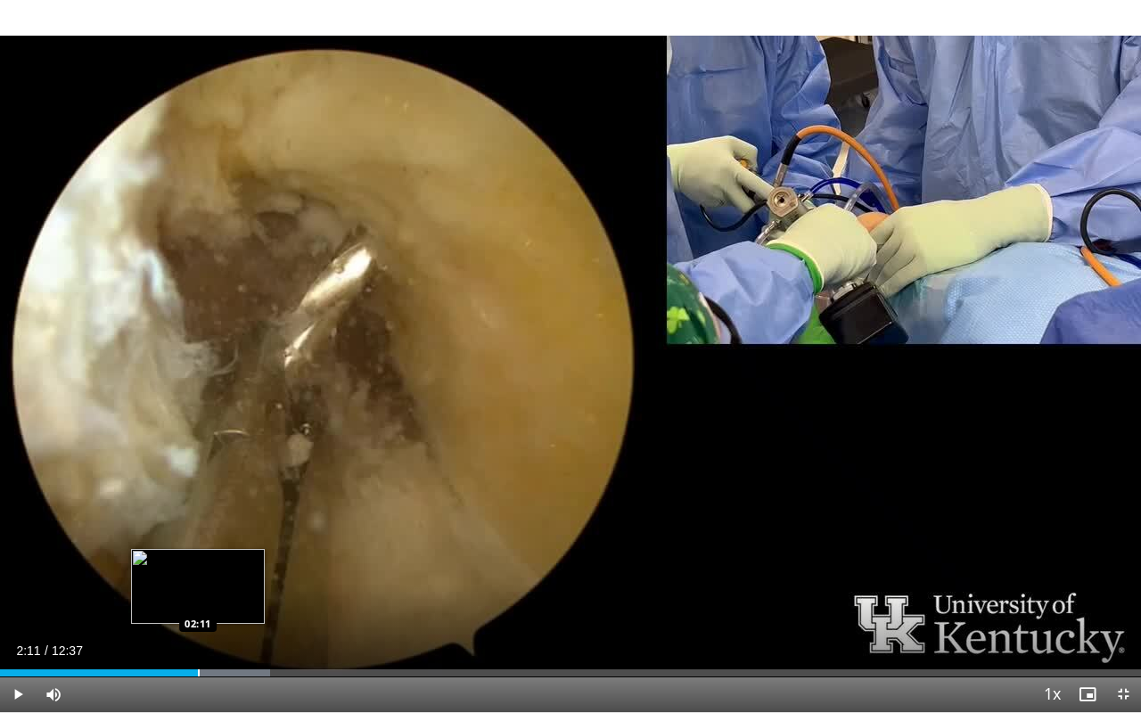
click at [198, 537] on div "Progress Bar" at bounding box center [199, 672] width 2 height 7
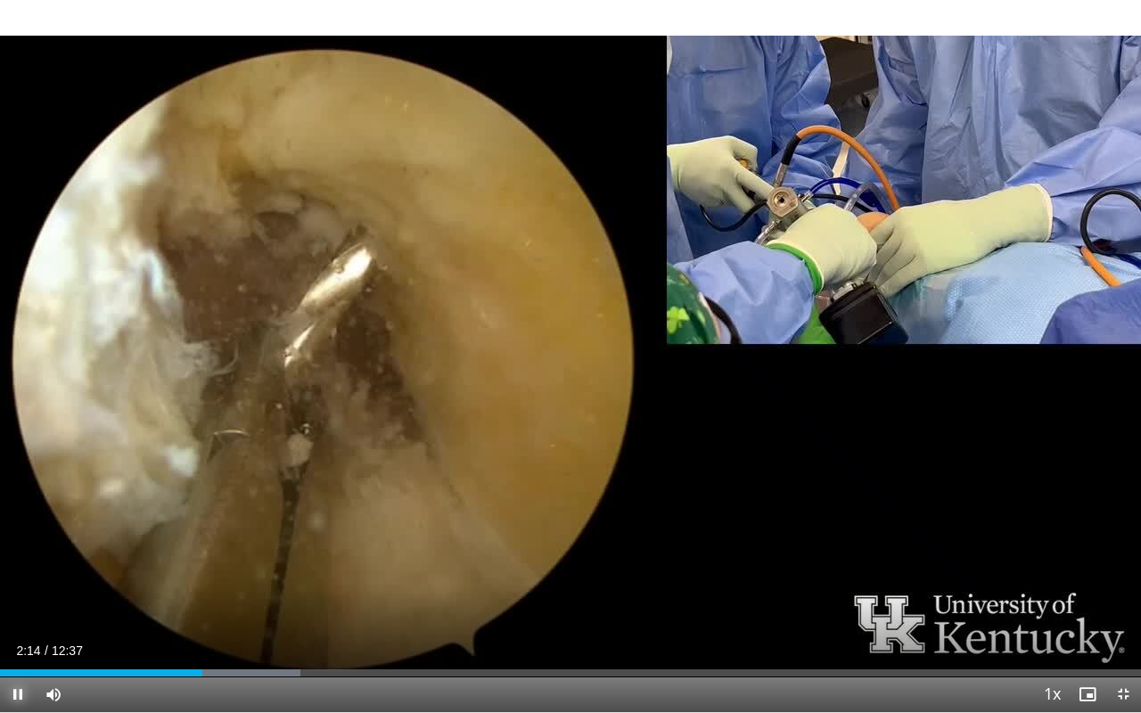
click at [16, 537] on span "Video Player" at bounding box center [18, 694] width 36 height 36
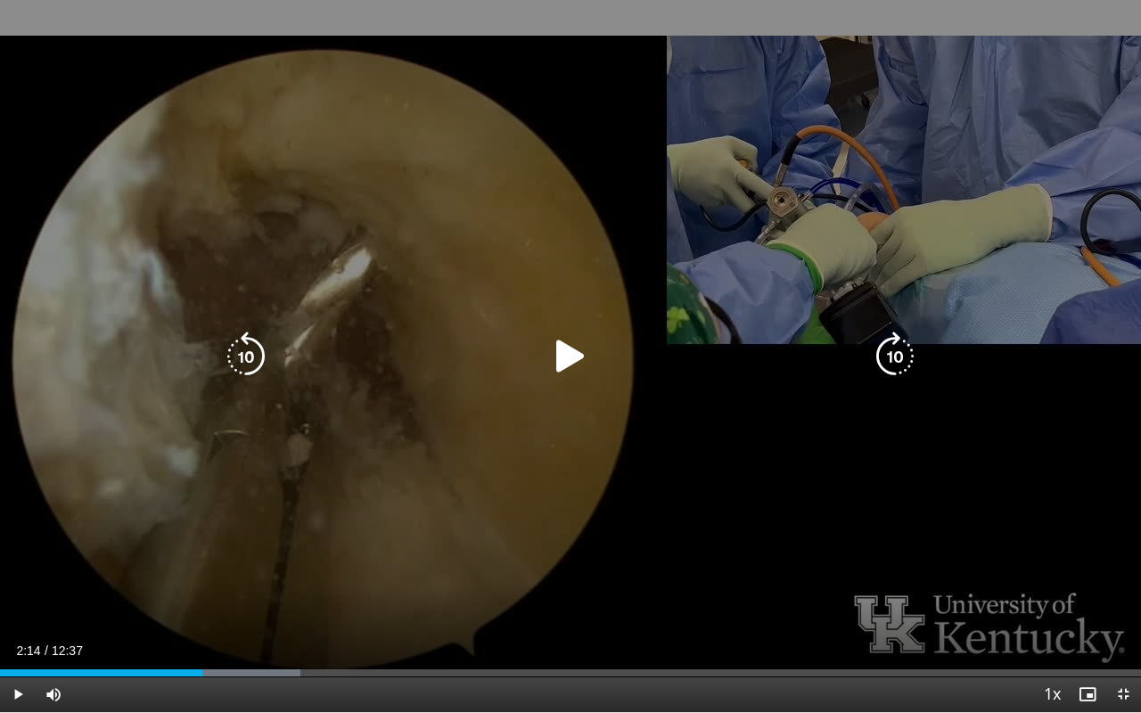
click at [568, 343] on icon "Video Player" at bounding box center [570, 357] width 50 height 50
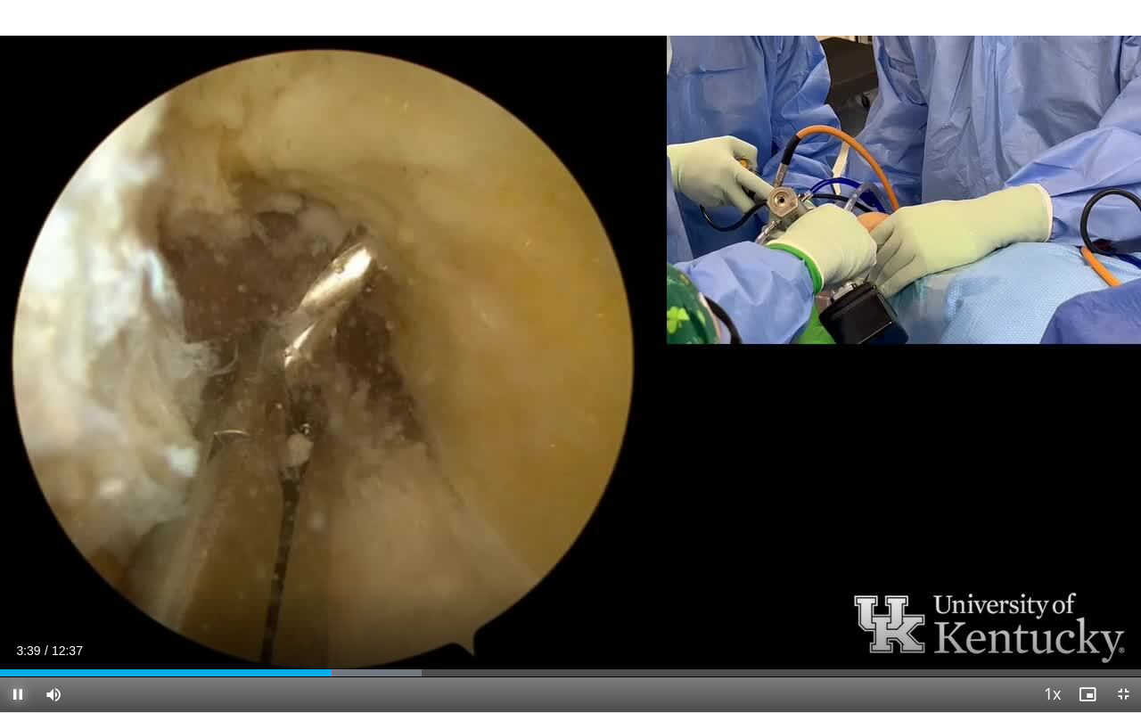
click at [22, 537] on span "Video Player" at bounding box center [18, 694] width 36 height 36
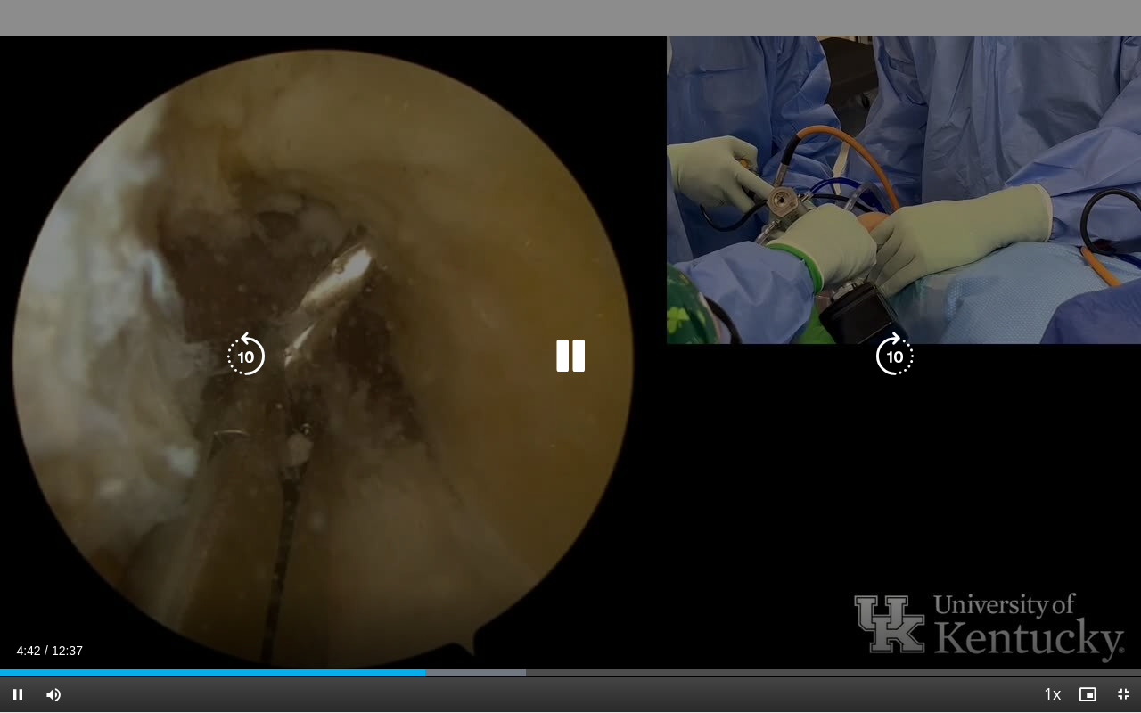
click at [261, 364] on icon "Video Player" at bounding box center [246, 357] width 50 height 50
click at [262, 356] on icon "Video Player" at bounding box center [246, 357] width 50 height 50
click at [578, 360] on icon "Video Player" at bounding box center [570, 357] width 50 height 50
click at [556, 355] on icon "Video Player" at bounding box center [570, 357] width 50 height 50
click at [255, 352] on icon "Video Player" at bounding box center [246, 357] width 50 height 50
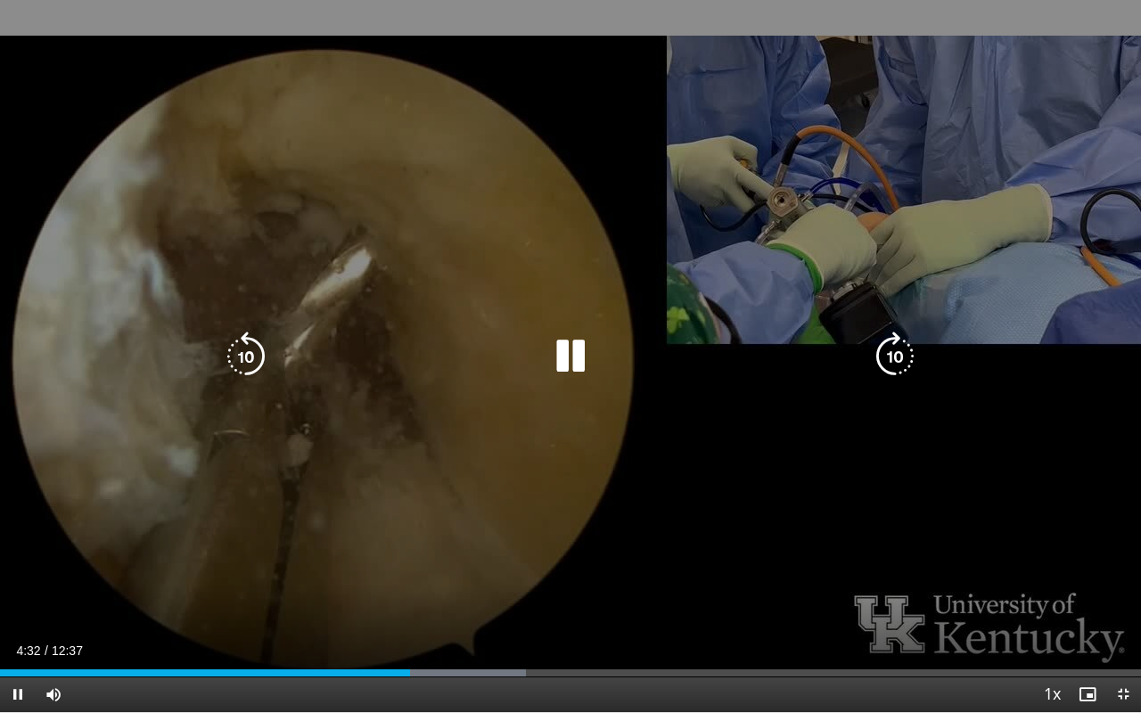
click at [242, 347] on icon "Video Player" at bounding box center [246, 357] width 50 height 50
click at [569, 349] on icon "Video Player" at bounding box center [570, 357] width 50 height 50
click at [566, 349] on icon "Video Player" at bounding box center [570, 357] width 50 height 50
click at [537, 362] on div "Video Player" at bounding box center [570, 357] width 684 height 36
click at [563, 358] on icon "Video Player" at bounding box center [570, 357] width 50 height 50
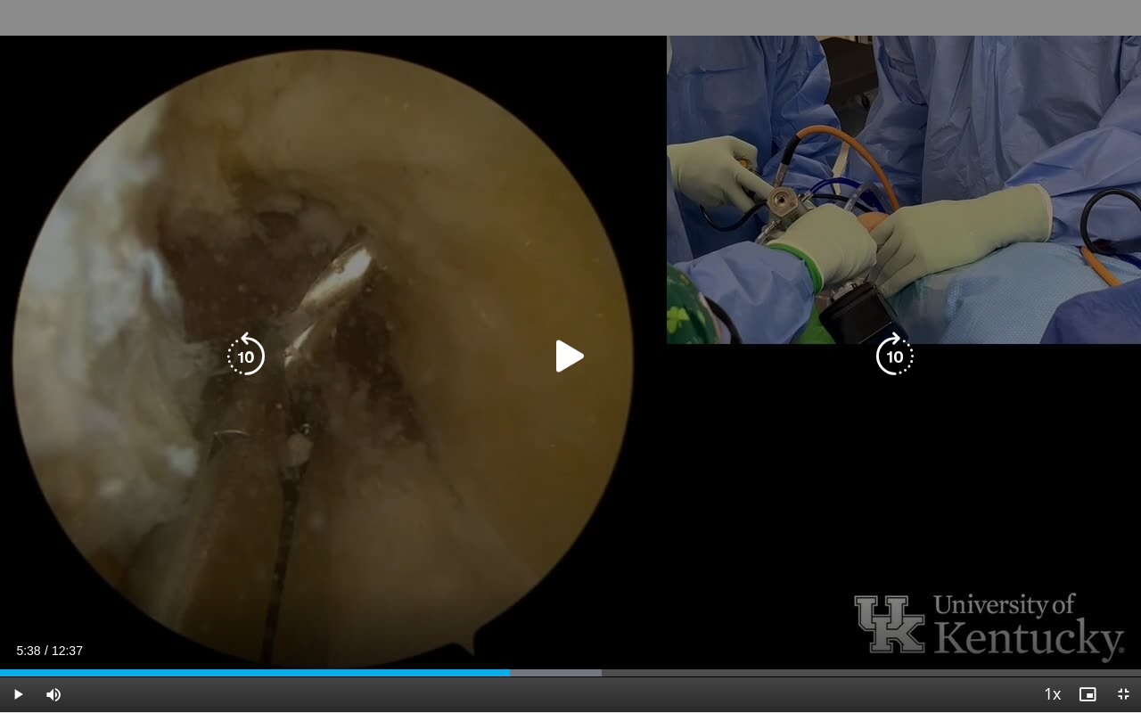
click at [569, 352] on icon "Video Player" at bounding box center [570, 357] width 50 height 50
click at [267, 359] on icon "Video Player" at bounding box center [246, 357] width 50 height 50
click at [258, 357] on icon "Video Player" at bounding box center [246, 357] width 50 height 50
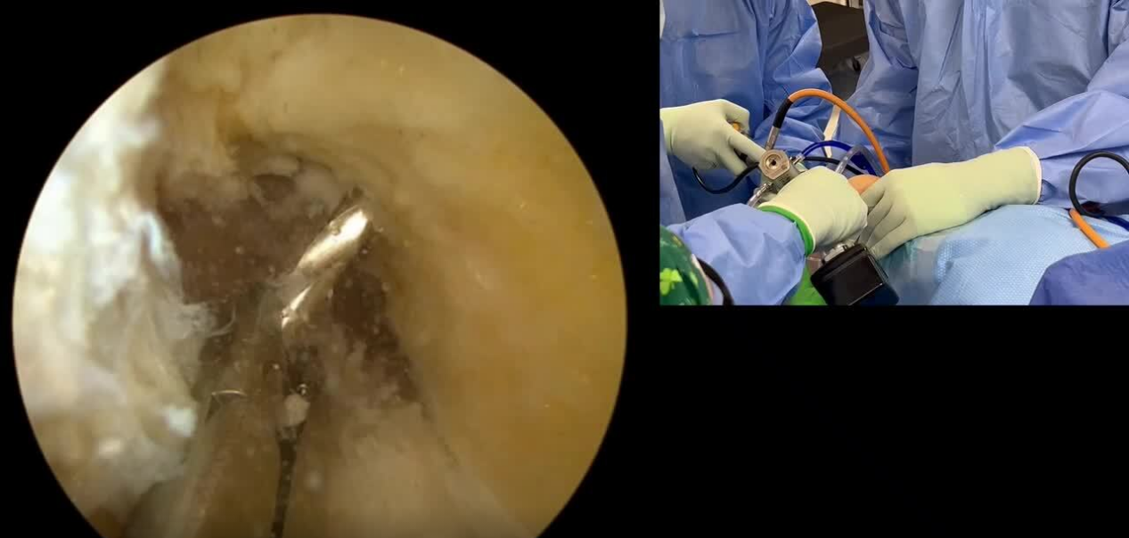
scroll to position [385, 0]
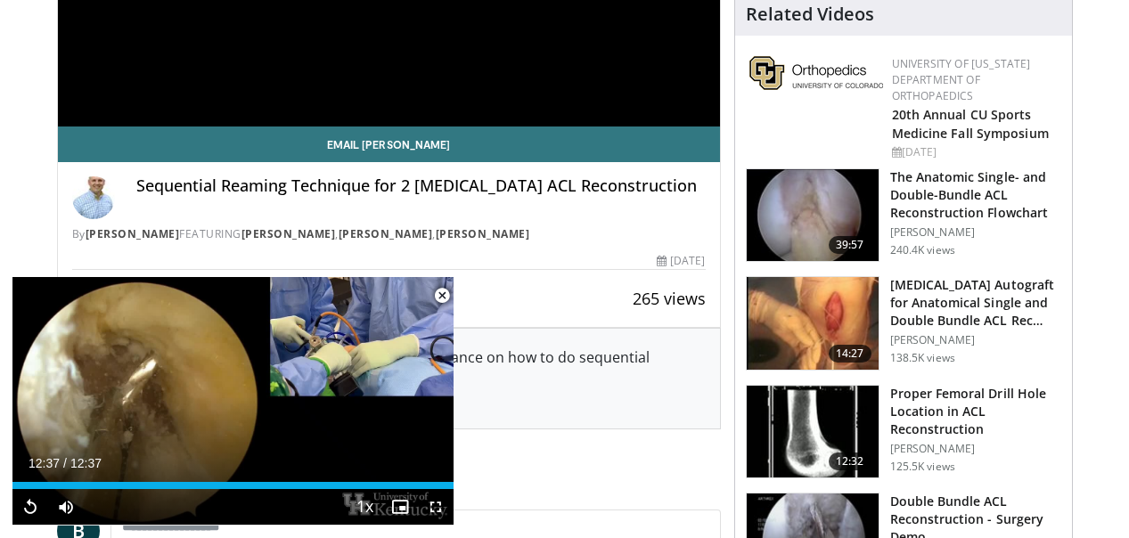
click at [446, 293] on span "Video Player" at bounding box center [442, 296] width 36 height 36
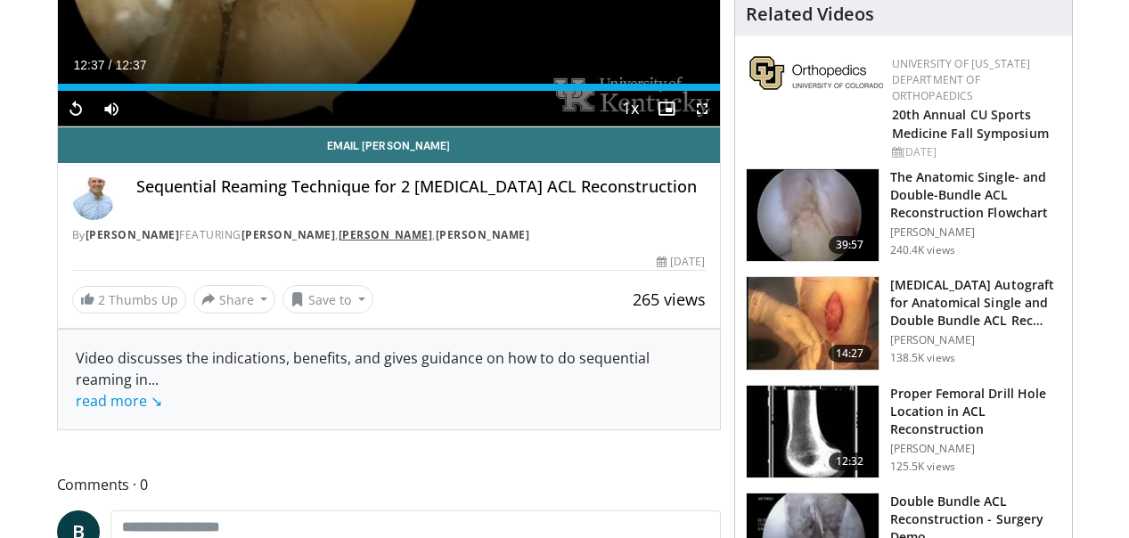
click at [399, 238] on link "[PERSON_NAME]" at bounding box center [386, 234] width 94 height 15
